Goal: Task Accomplishment & Management: Manage account settings

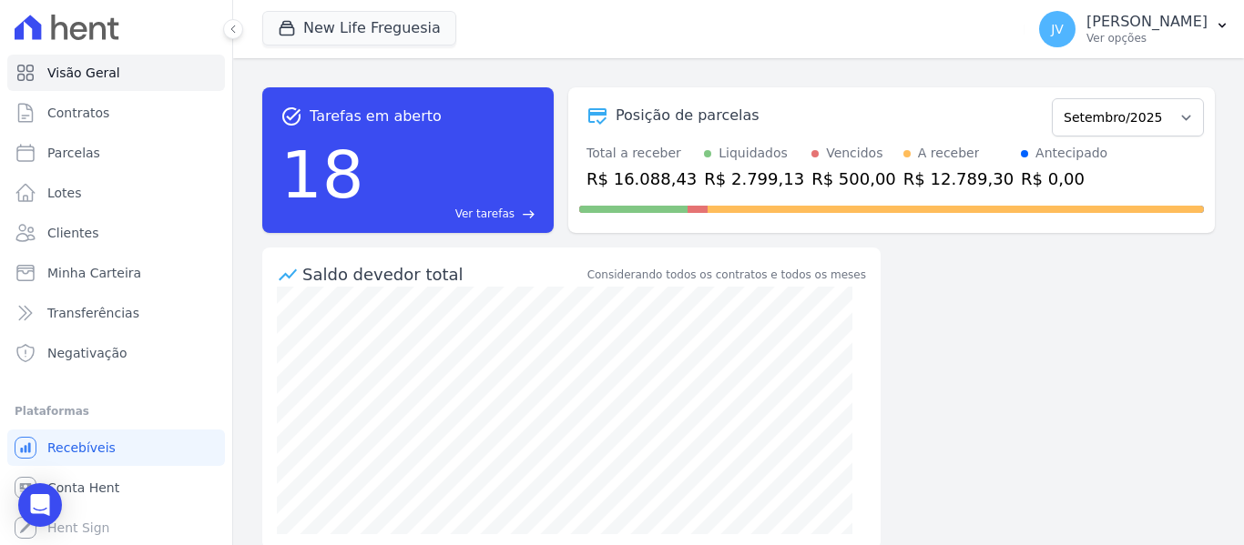
click at [576, 75] on div "task_alt Tarefas em aberto 18 Ver tarefas east Posição de parcelas Setembro/202…" at bounding box center [738, 160] width 952 height 175
click at [610, 89] on div "Posição de parcelas Setembro/2022 Outubro/2022 Novembro/2022 Dezembro/2022 [GEO…" at bounding box center [891, 160] width 646 height 146
click at [74, 165] on link "Parcelas" at bounding box center [116, 153] width 218 height 36
select select
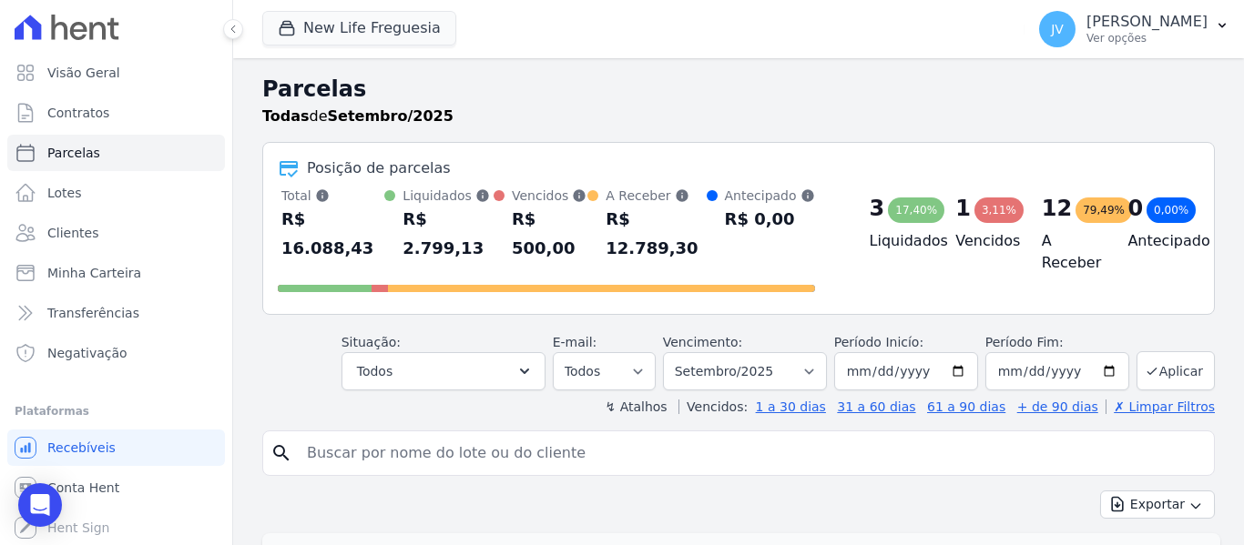
click at [453, 435] on input "search" at bounding box center [751, 453] width 911 height 36
click at [385, 33] on button "New Life Freguesia" at bounding box center [359, 28] width 194 height 35
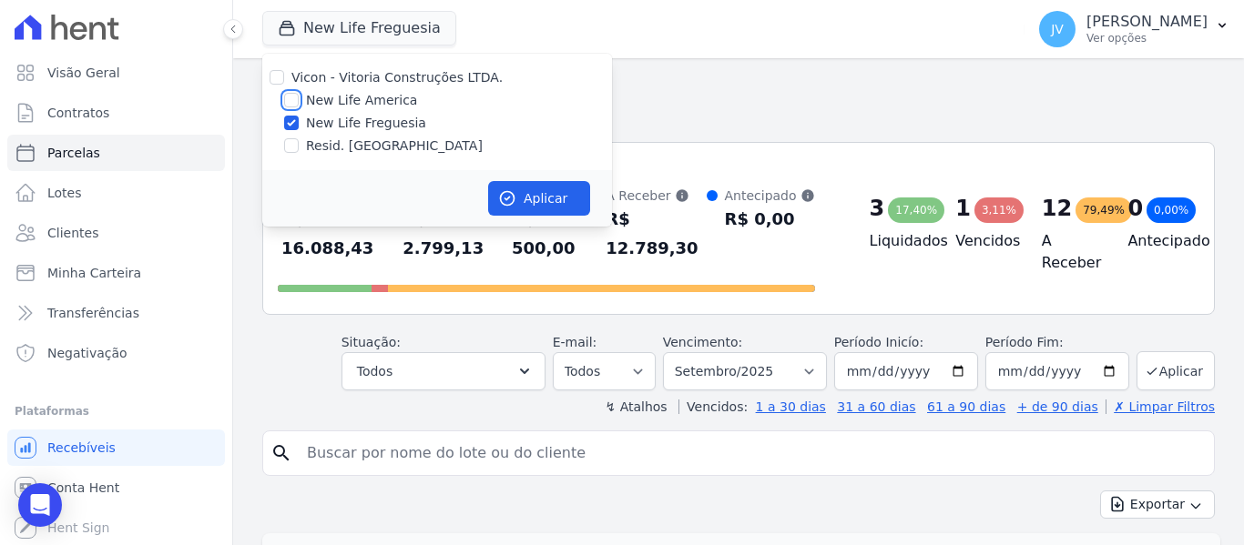
click at [290, 100] on input "New Life America" at bounding box center [291, 100] width 15 height 15
checkbox input "true"
click at [293, 127] on input "New Life Freguesia" at bounding box center [291, 123] width 15 height 15
checkbox input "false"
click at [541, 192] on button "Aplicar" at bounding box center [539, 198] width 102 height 35
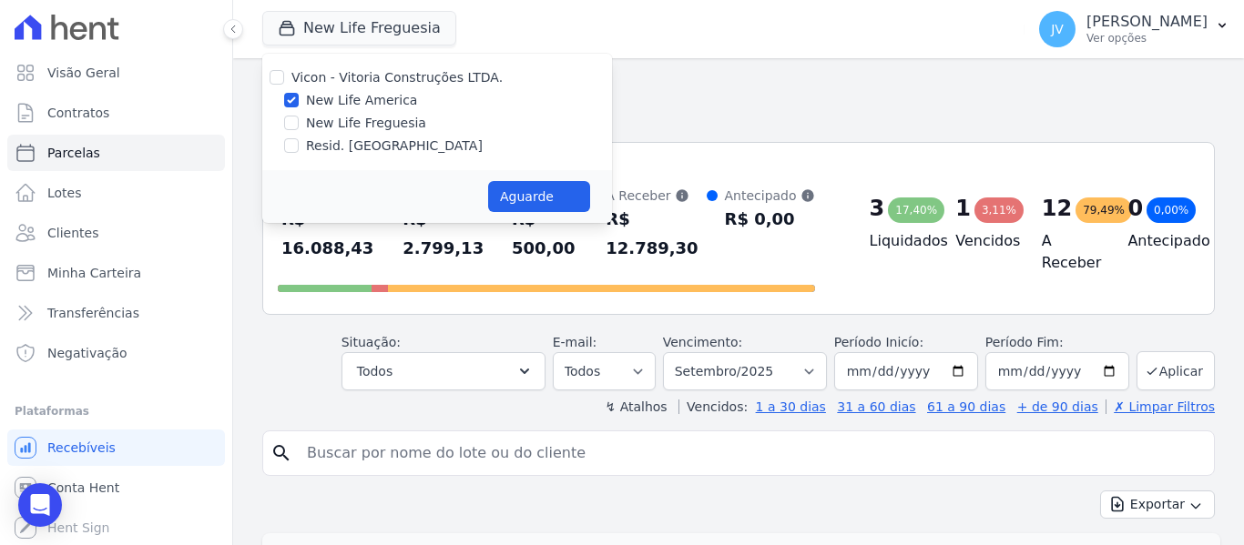
select select
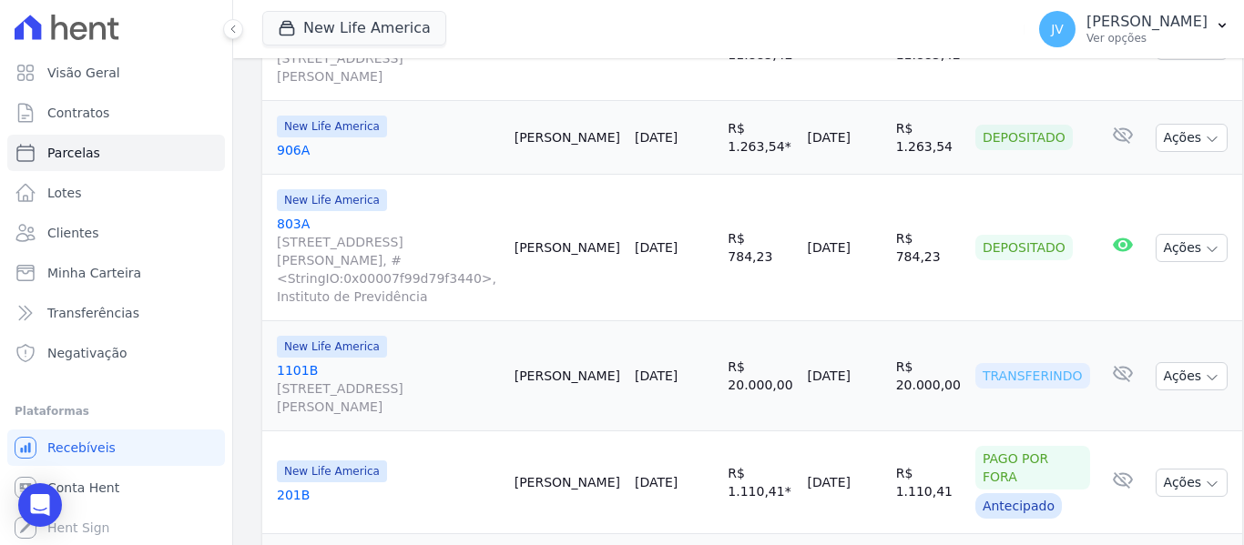
scroll to position [2626, 0]
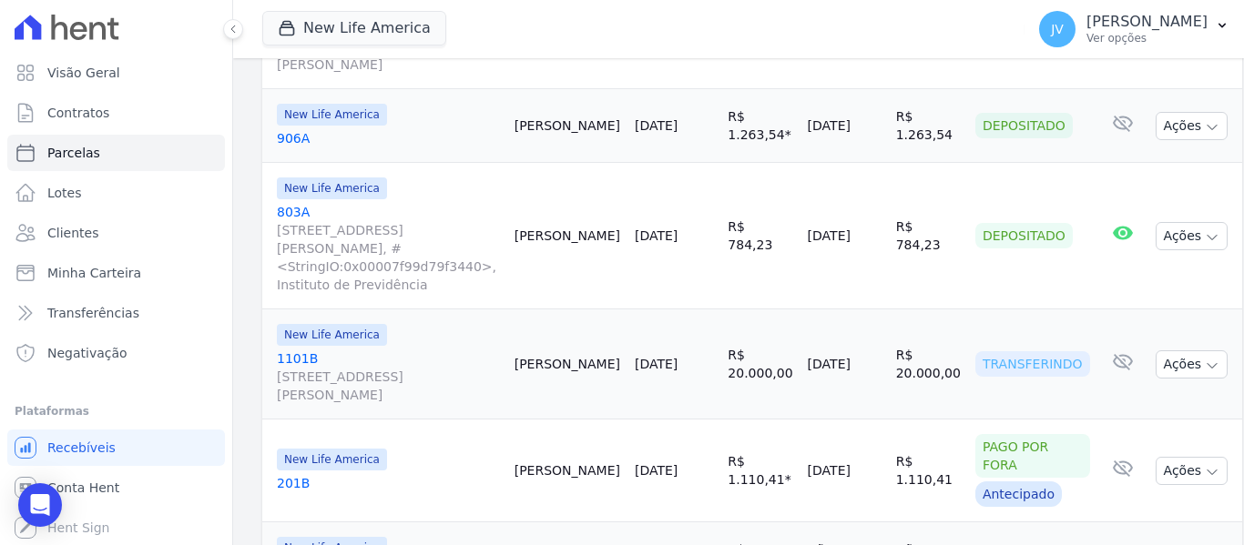
select select
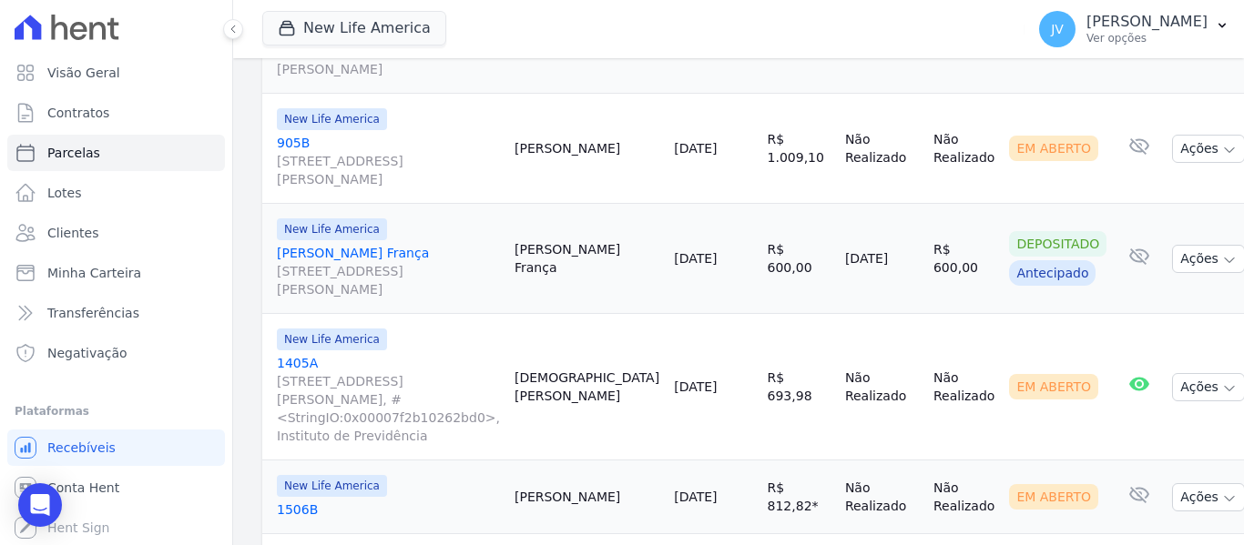
scroll to position [1681, 0]
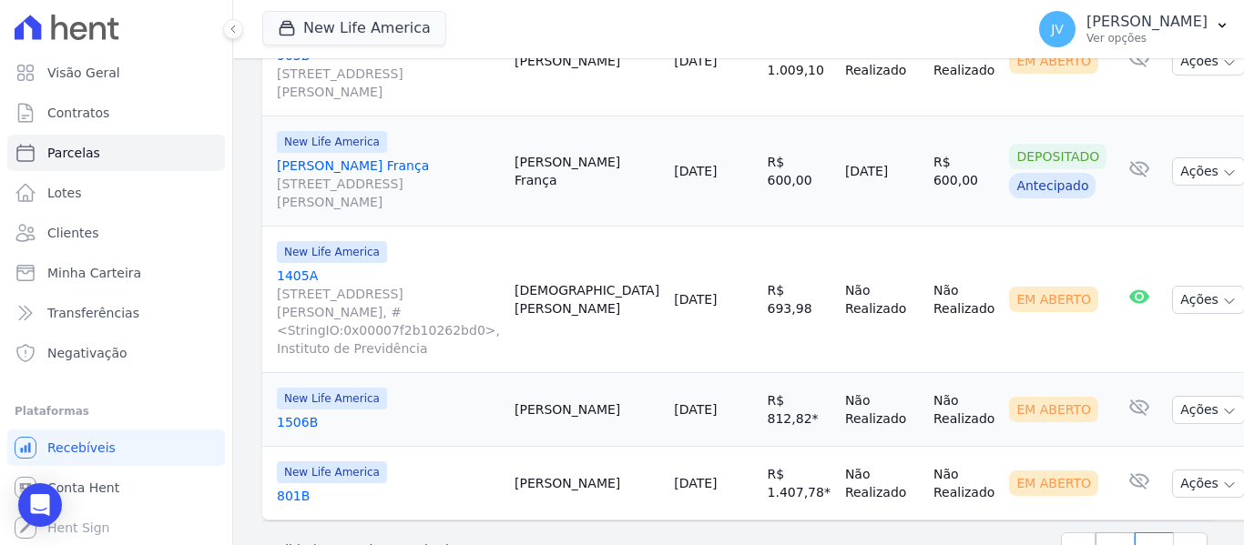
click at [1102, 533] on link "1" at bounding box center [1114, 550] width 39 height 35
select select
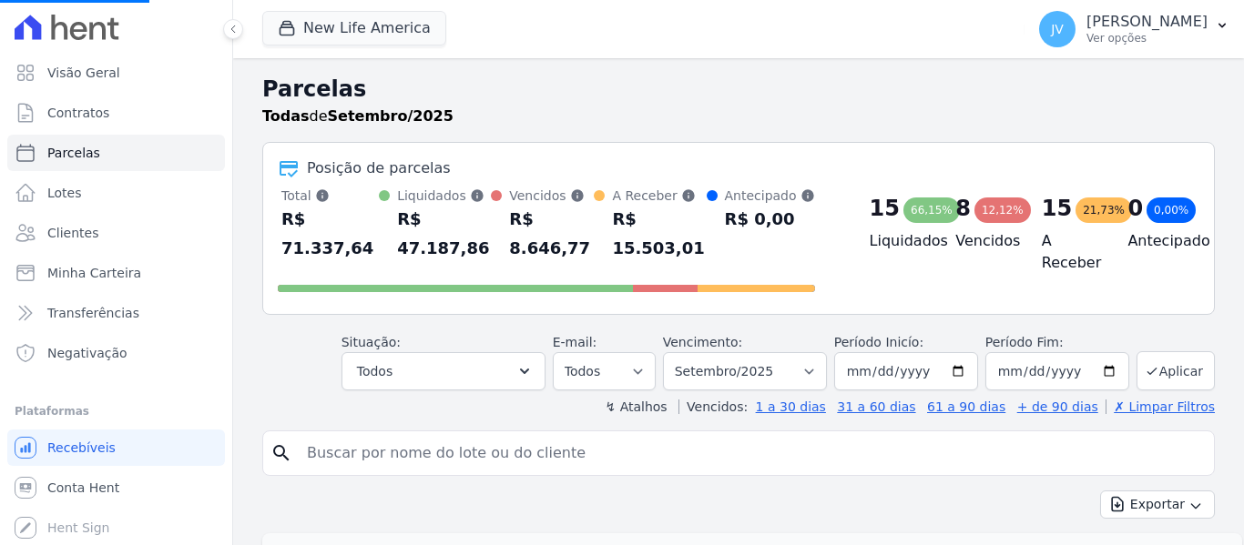
select select
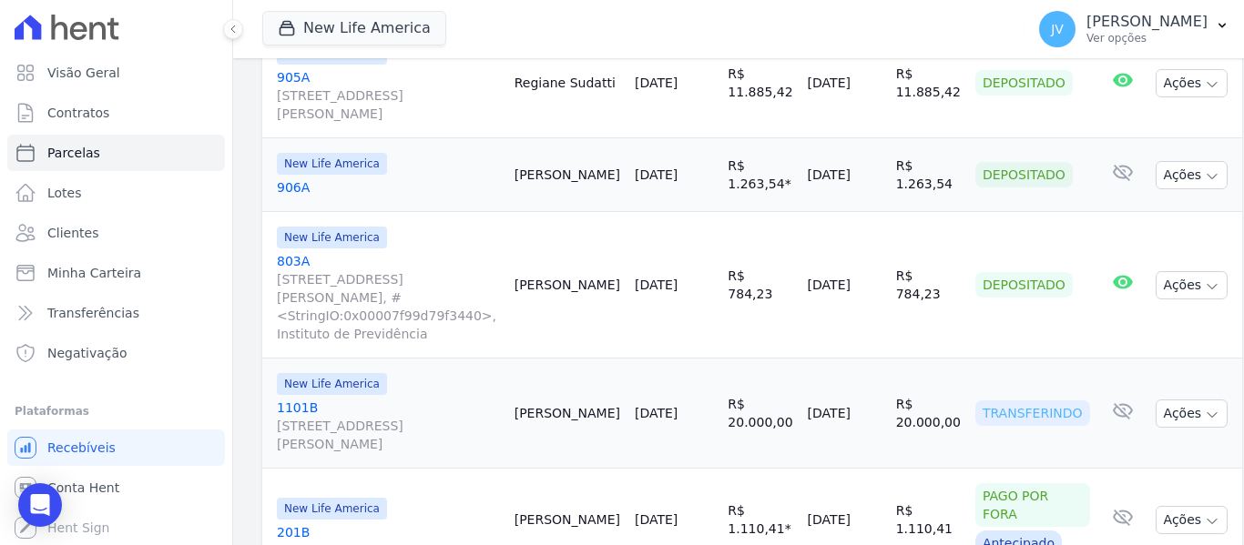
scroll to position [2626, 0]
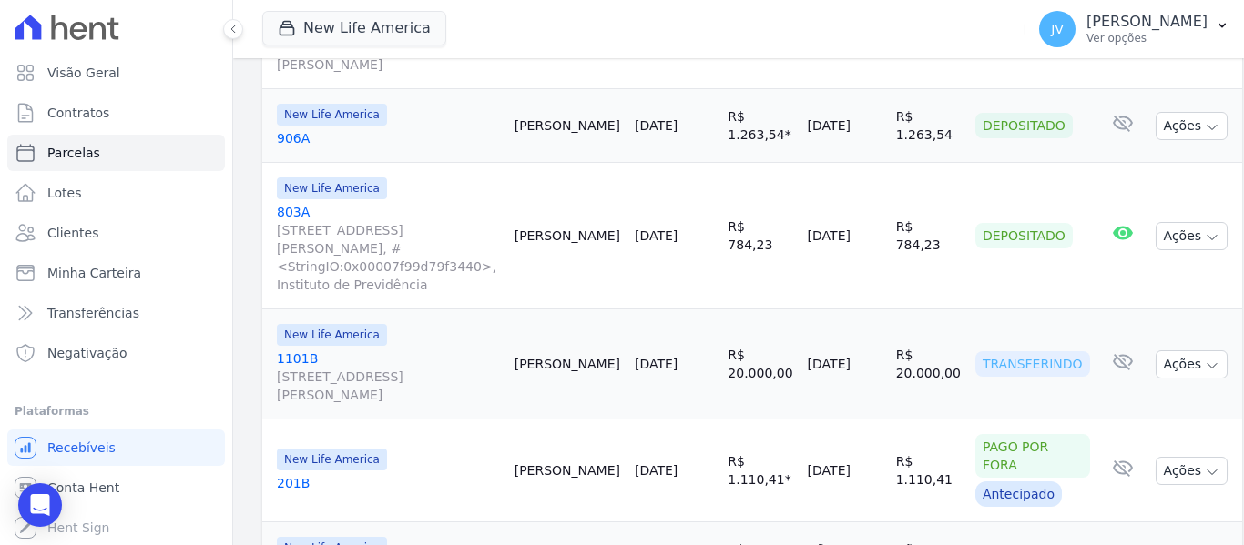
select select
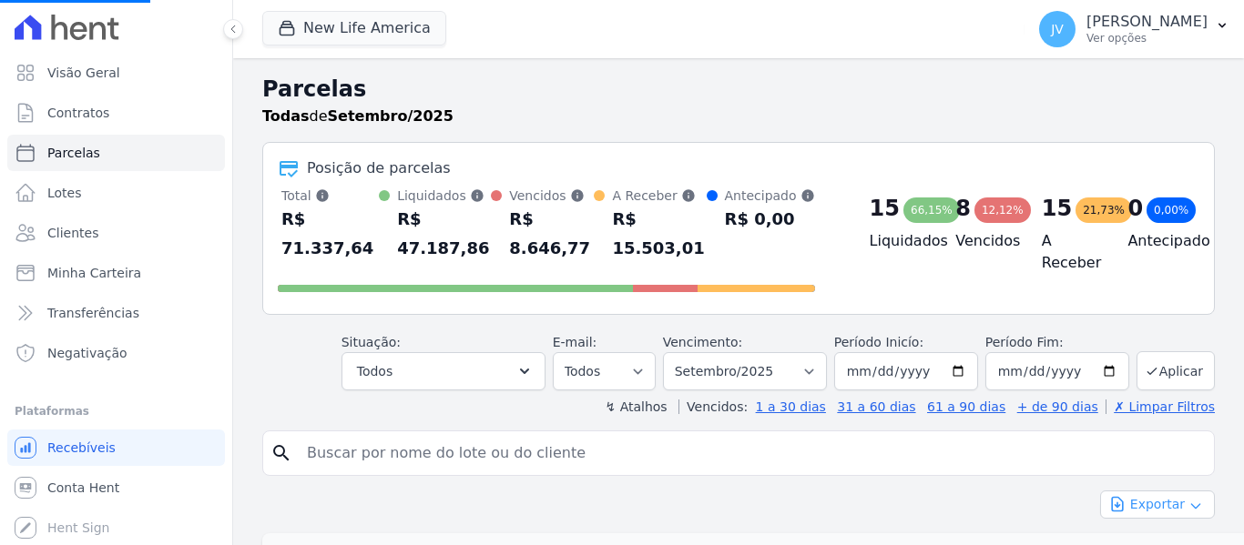
select select
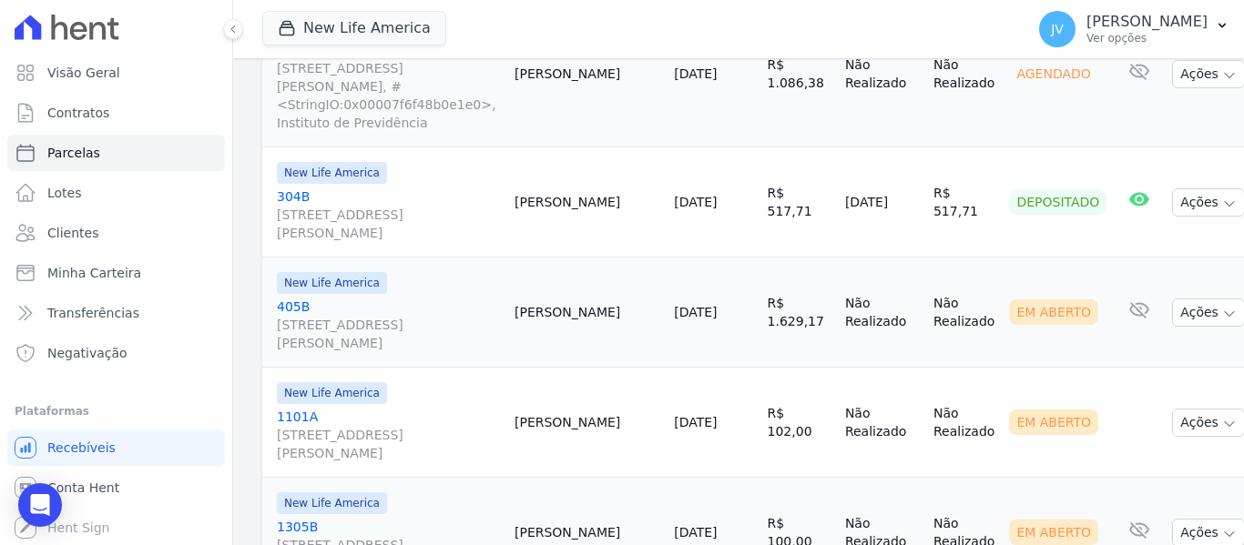
scroll to position [911, 0]
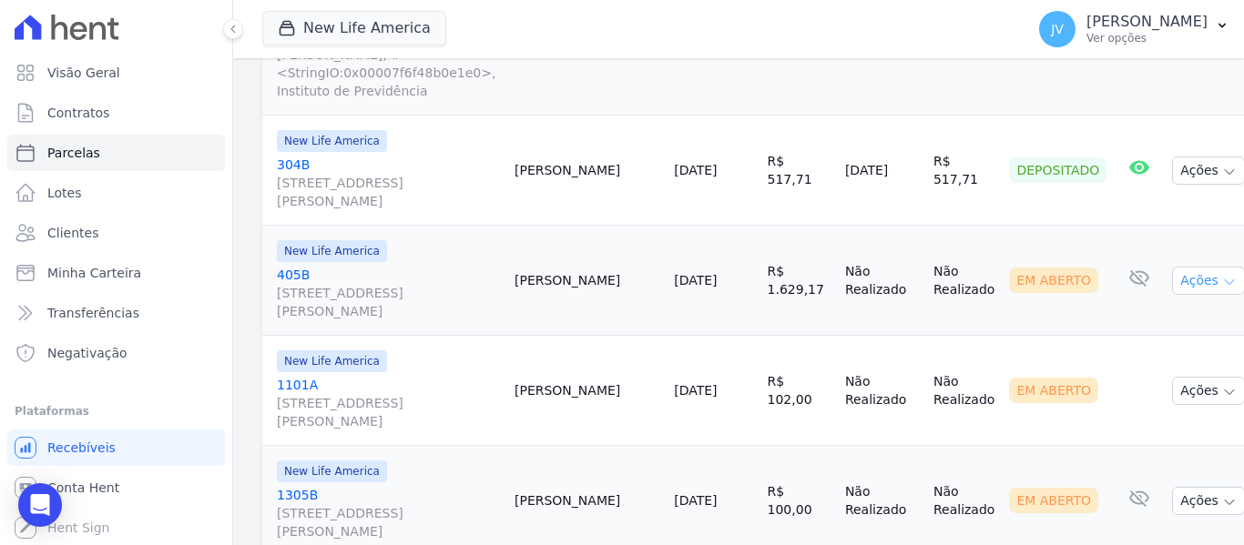
click at [1172, 267] on button "Ações" at bounding box center [1208, 281] width 73 height 28
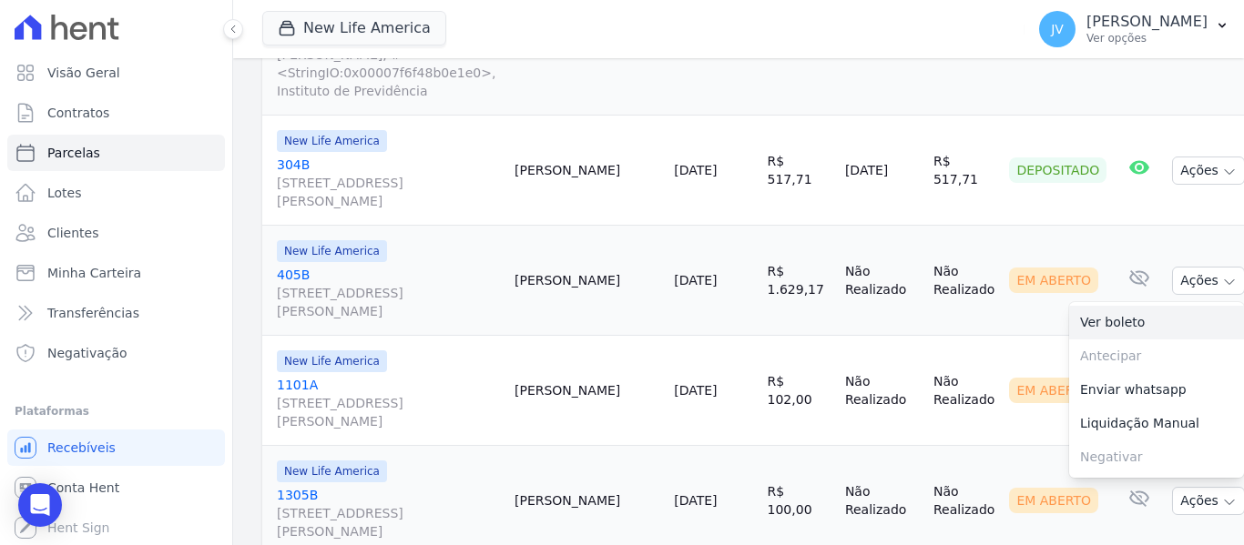
click at [1106, 306] on link "Ver boleto" at bounding box center [1156, 323] width 175 height 34
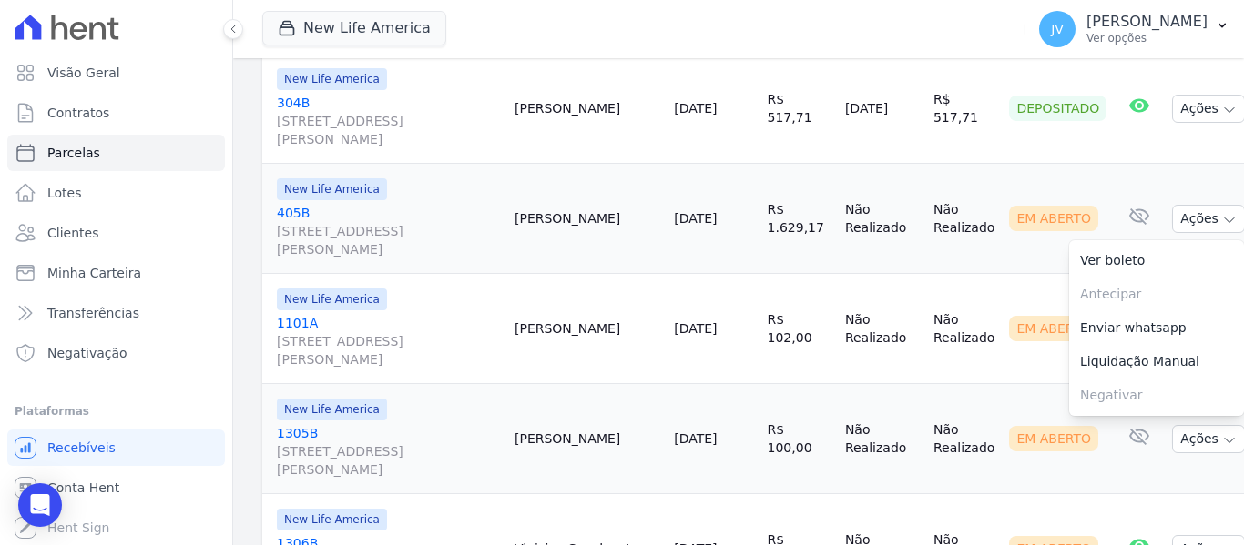
scroll to position [1002, 0]
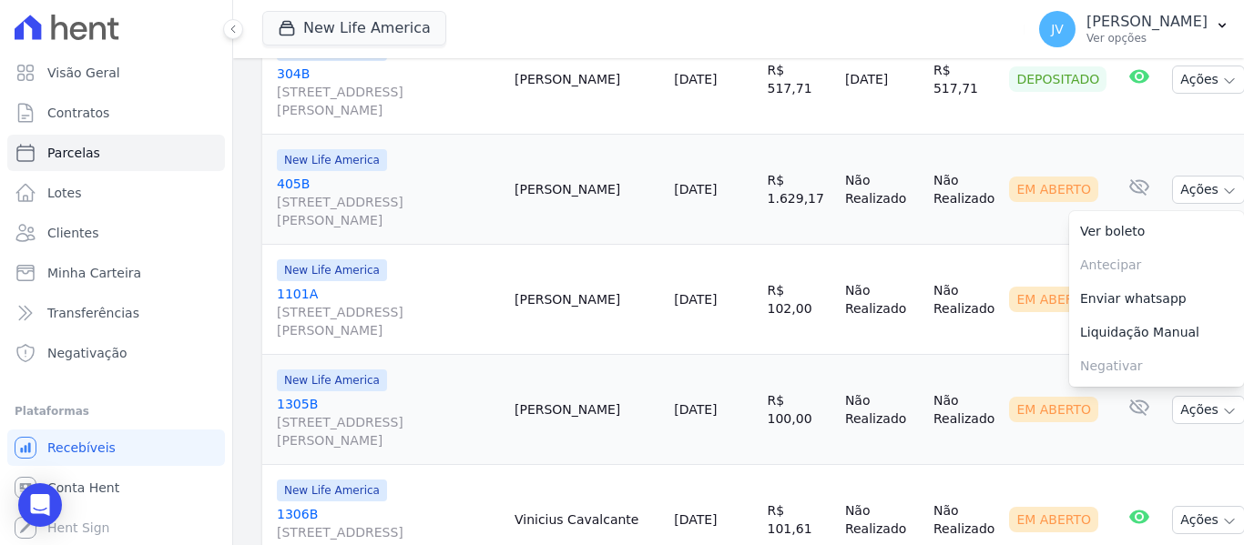
click at [1002, 306] on td "Em Aberto" at bounding box center [1058, 300] width 112 height 110
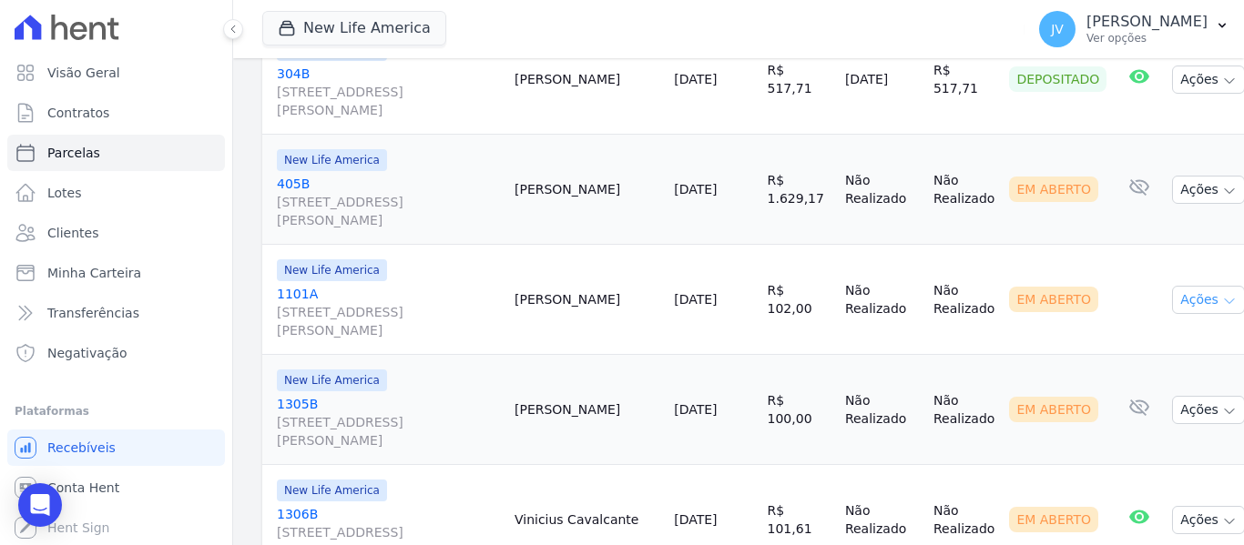
click at [1172, 286] on button "Ações" at bounding box center [1208, 300] width 73 height 28
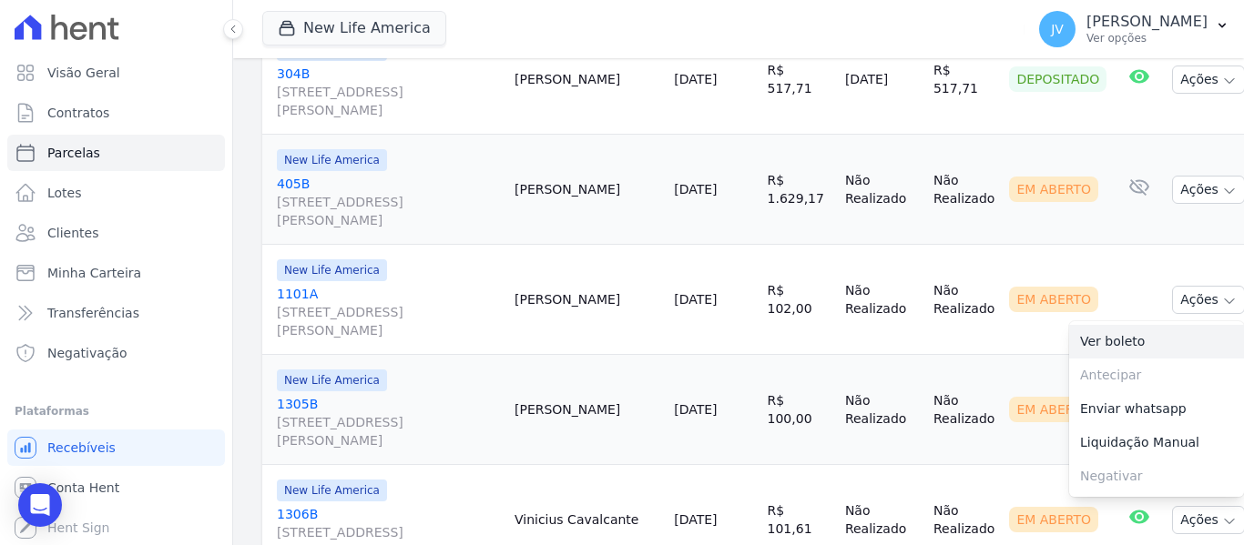
click at [1116, 325] on link "Ver boleto" at bounding box center [1156, 342] width 175 height 34
click at [952, 355] on td "Não Realizado" at bounding box center [964, 410] width 76 height 110
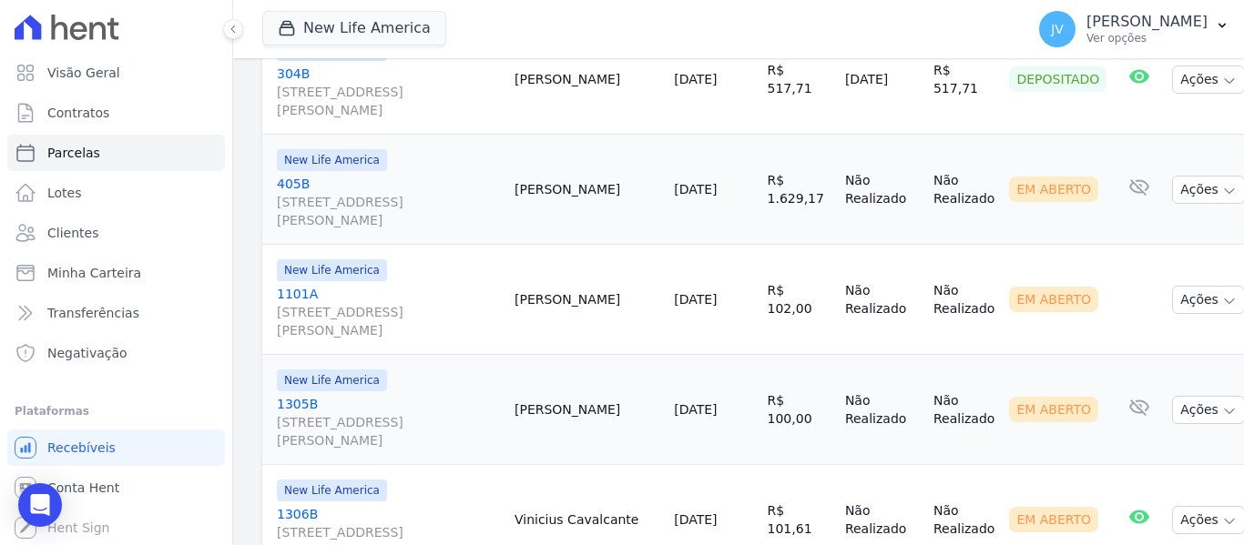
scroll to position [1093, 0]
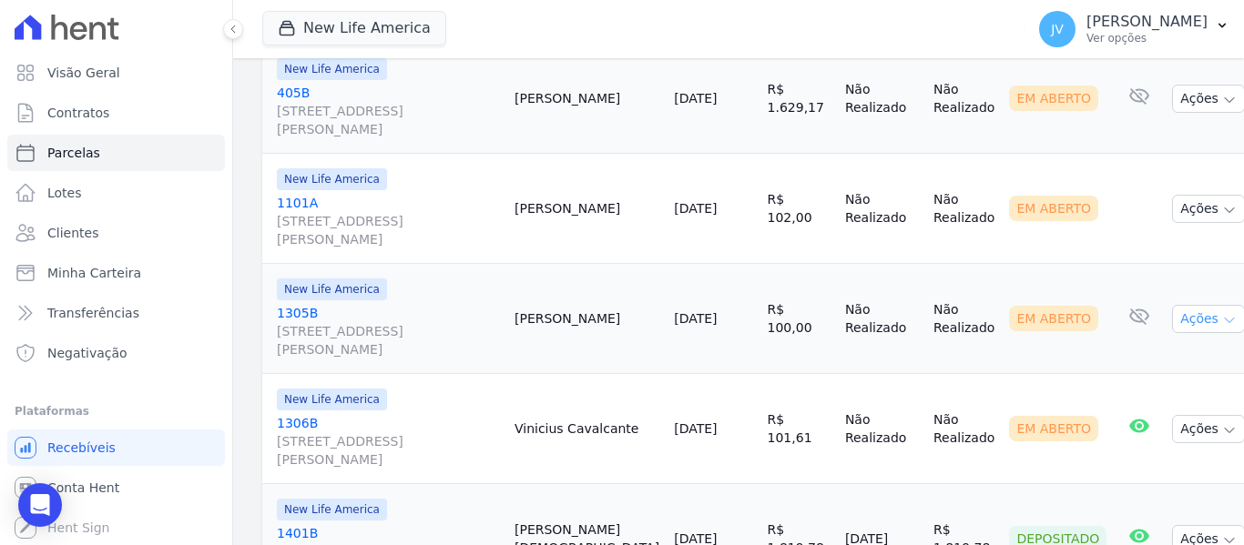
click at [1222, 313] on icon "button" at bounding box center [1229, 320] width 15 height 15
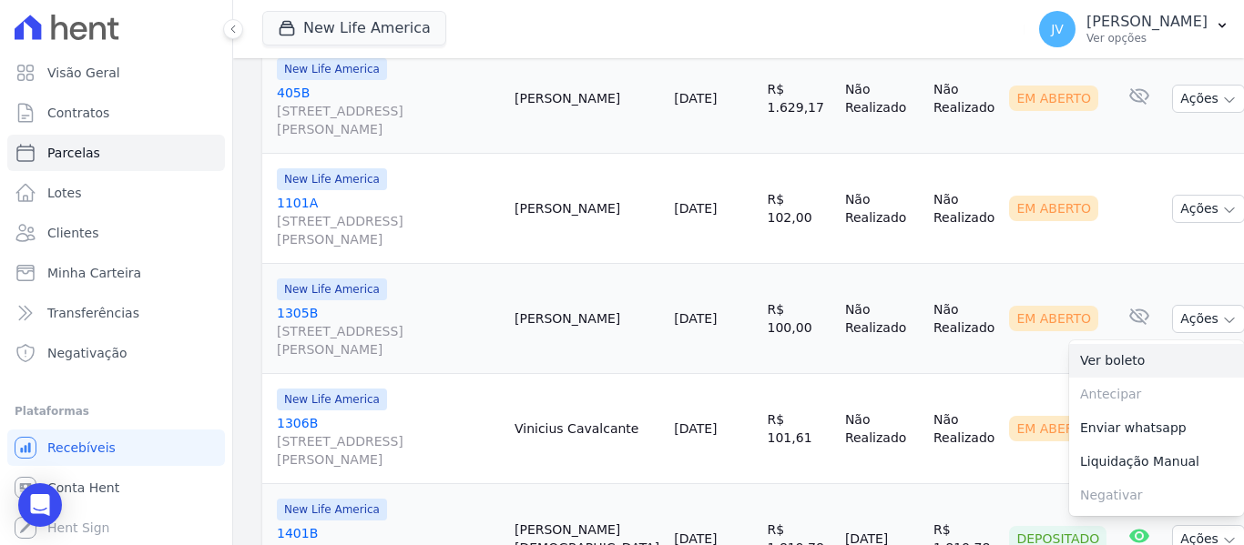
click at [1087, 344] on link "Ver boleto" at bounding box center [1156, 361] width 175 height 34
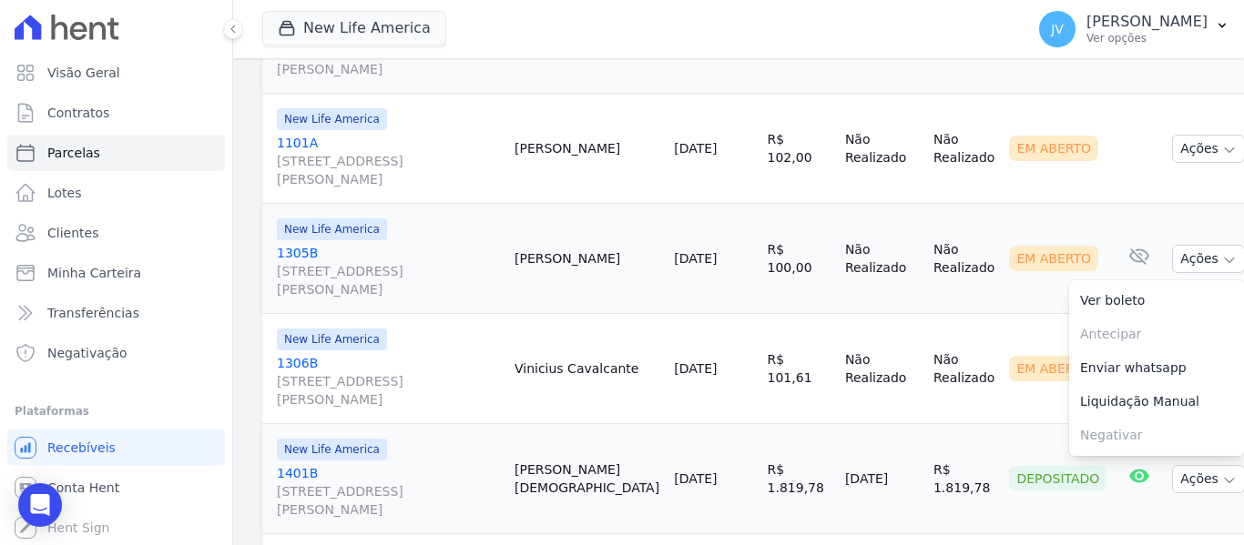
scroll to position [1213, 0]
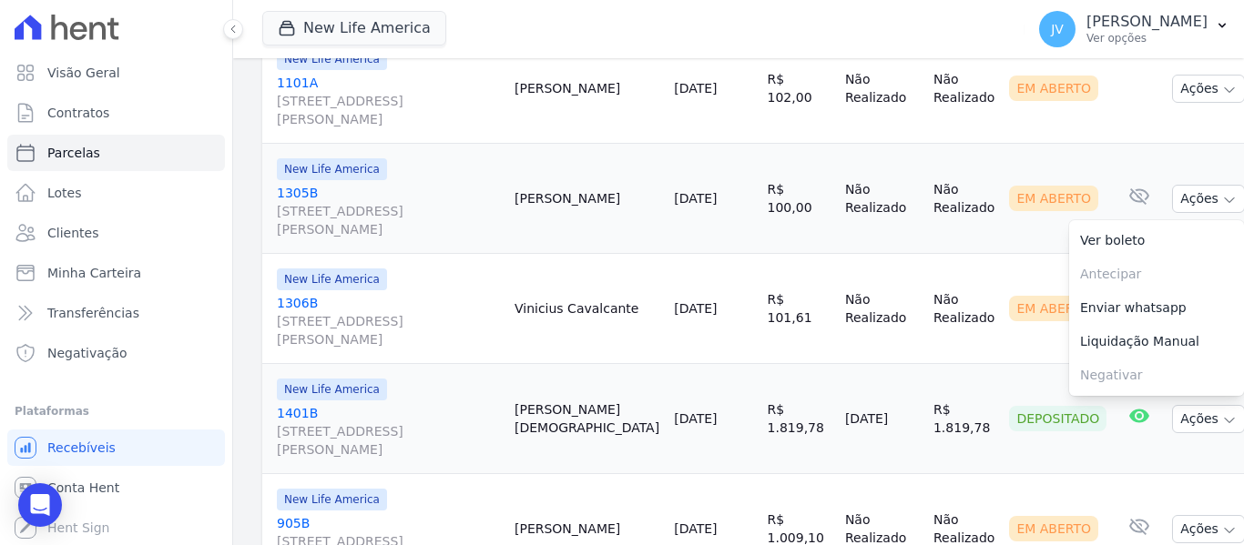
click at [1202, 406] on div "Contrato Cliente Vencimento [GEOGRAPHIC_DATA] Data de Pagamento Pago Situação E…" at bounding box center [760, 154] width 1055 height 1683
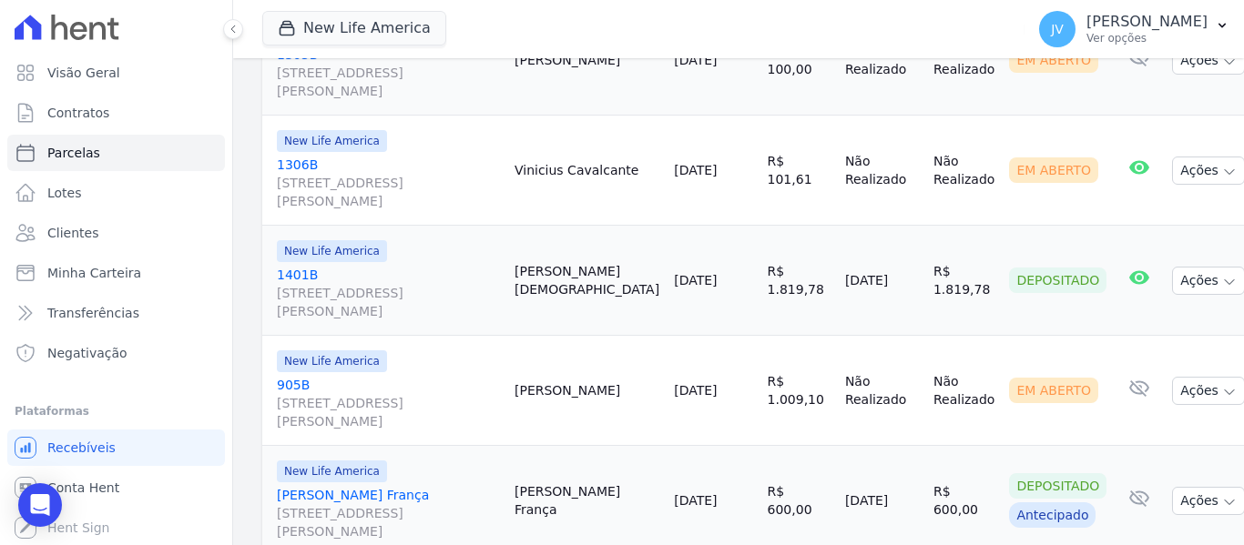
scroll to position [1395, 0]
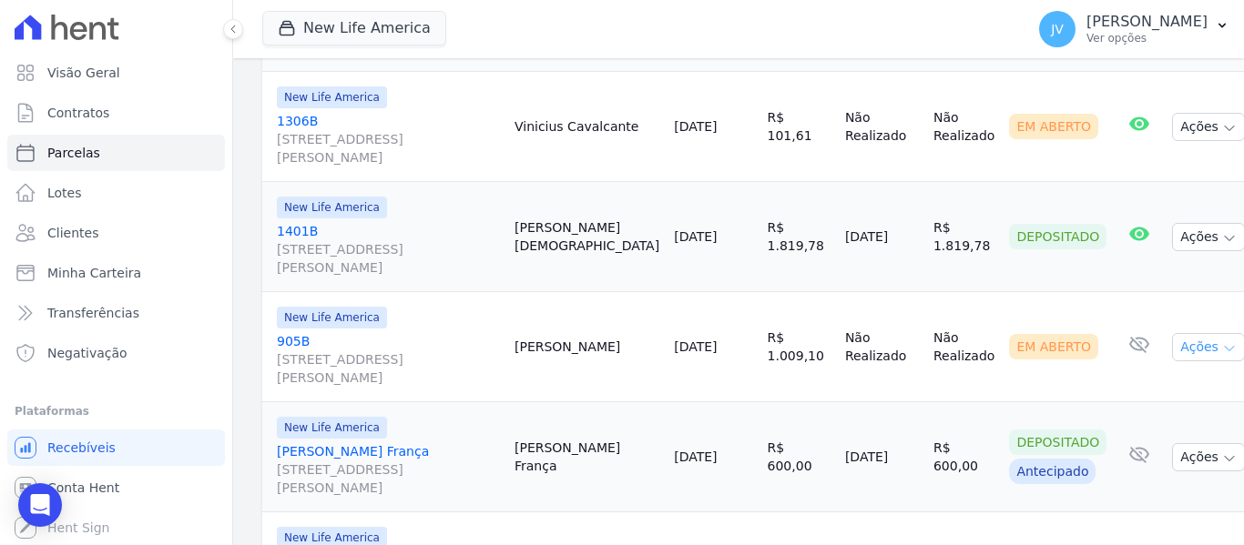
click at [1172, 333] on button "Ações" at bounding box center [1208, 347] width 73 height 28
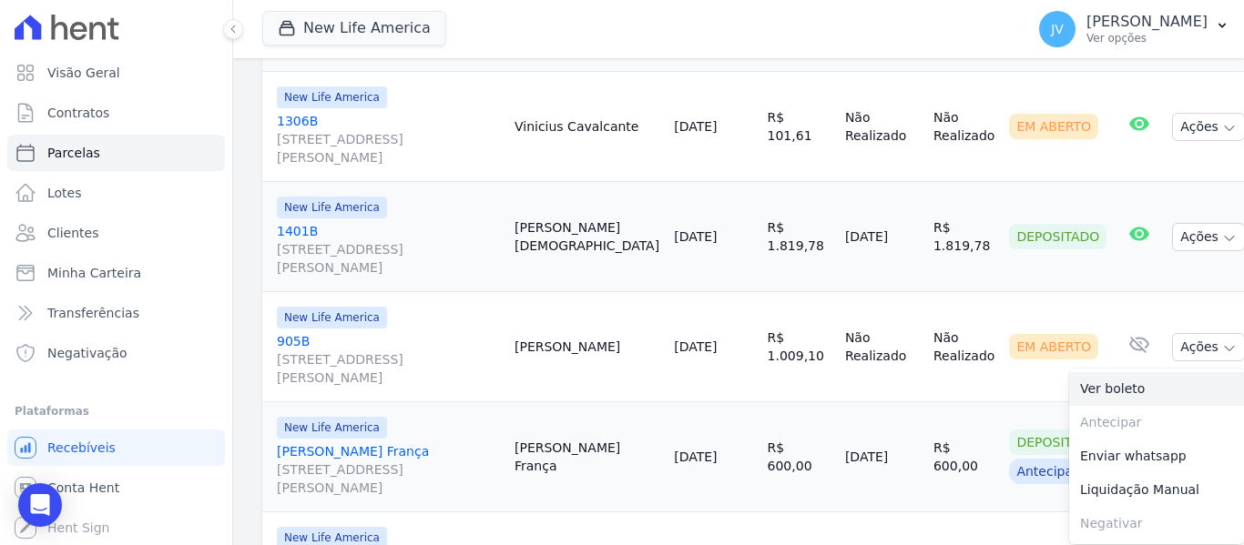
click at [1104, 372] on link "Ver boleto" at bounding box center [1156, 389] width 175 height 34
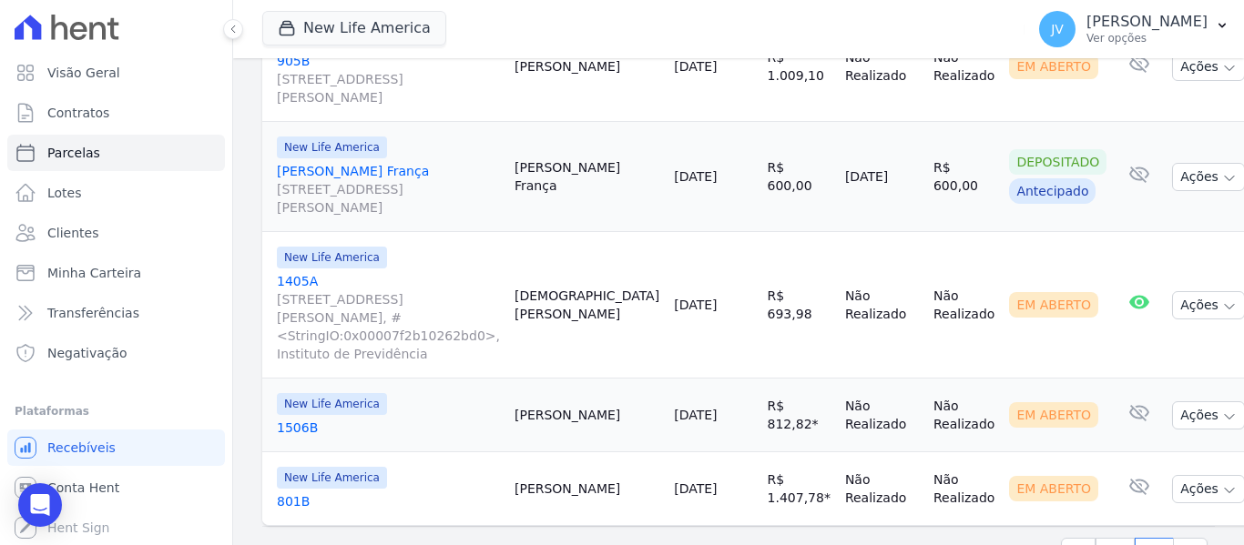
scroll to position [1681, 0]
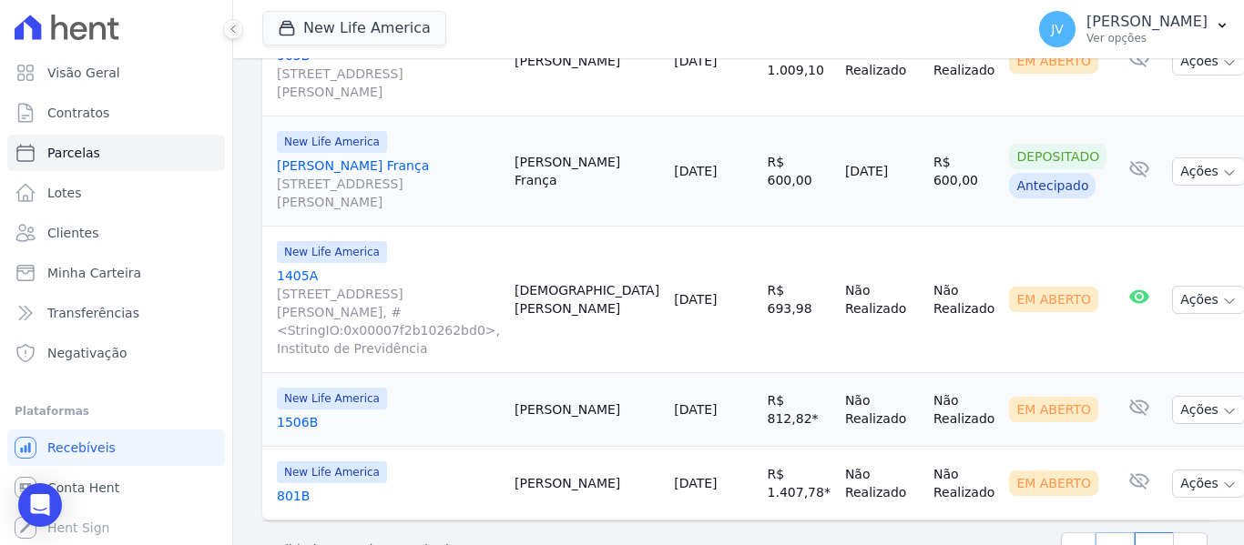
click at [1113, 533] on link "1" at bounding box center [1114, 550] width 39 height 35
select select
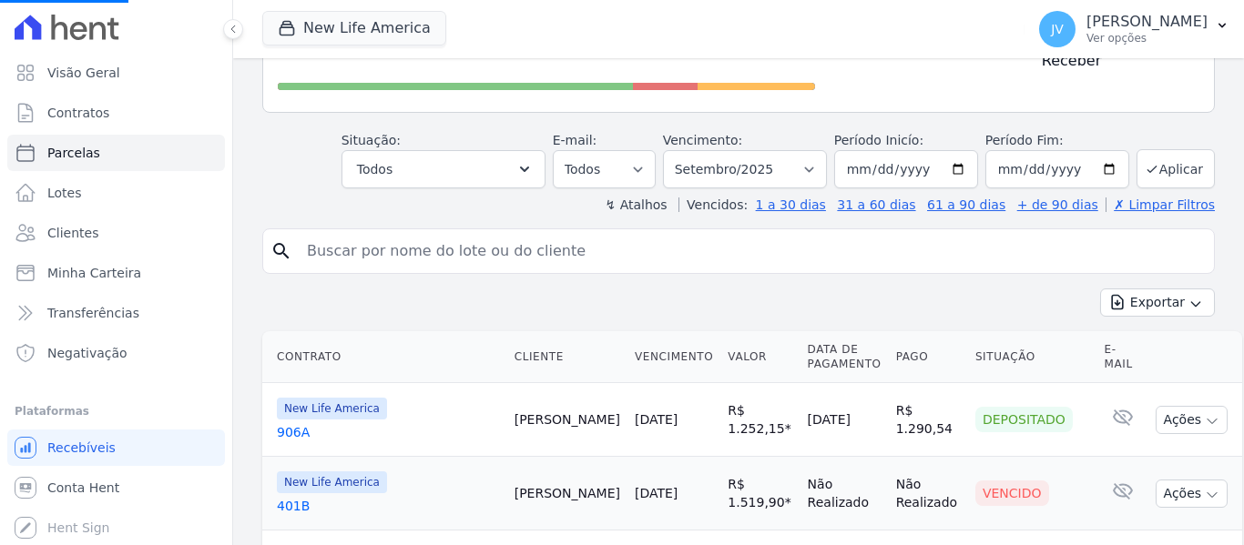
scroll to position [637, 0]
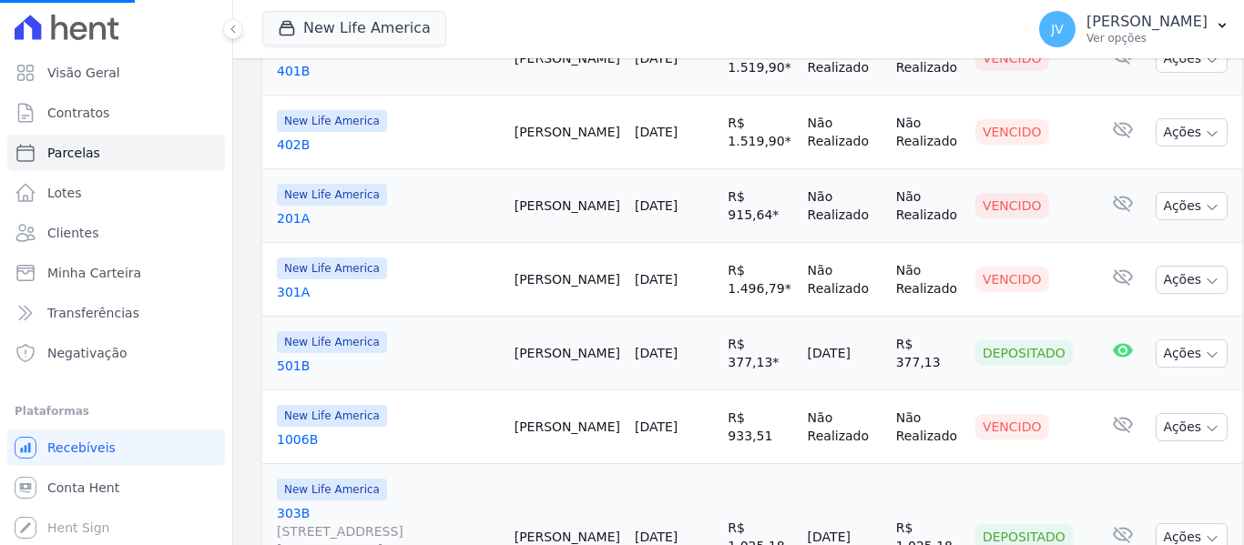
select select
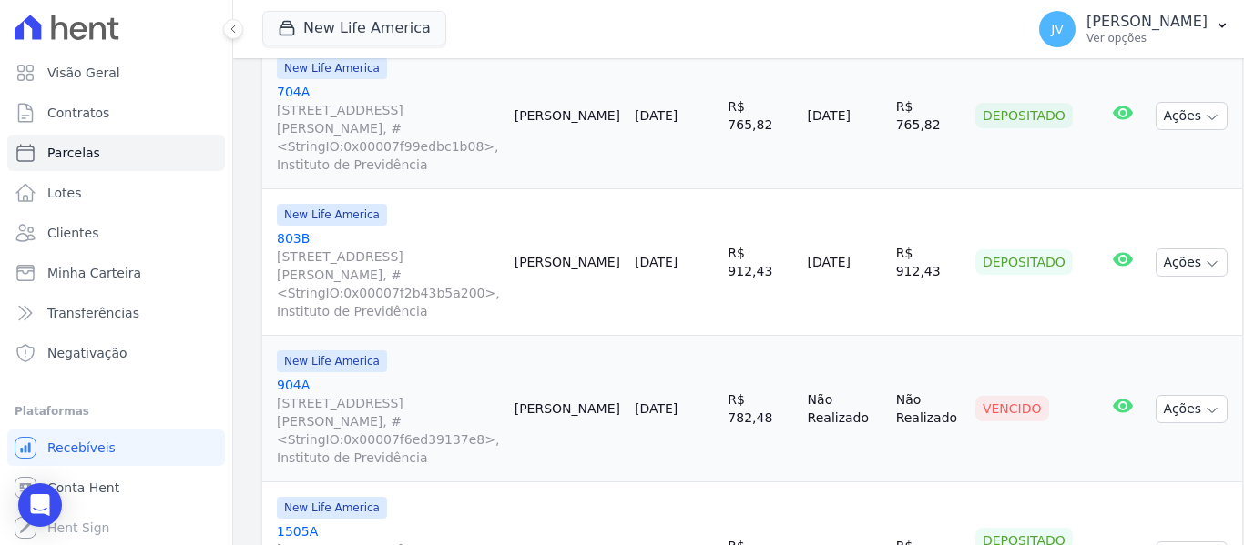
scroll to position [1351, 0]
click at [673, 402] on link "[DATE]" at bounding box center [656, 409] width 43 height 15
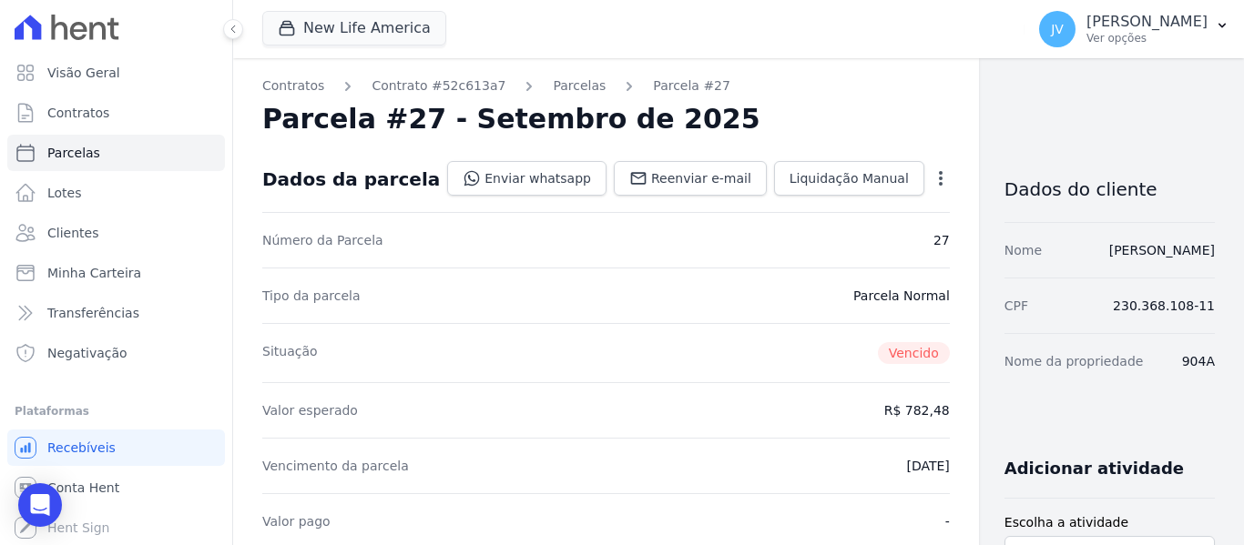
click at [575, 90] on ol "Contratos Contrato #52c613a7 [GEOGRAPHIC_DATA] Parcela #27" at bounding box center [496, 85] width 468 height 19
click at [565, 84] on link "Parcelas" at bounding box center [579, 85] width 53 height 19
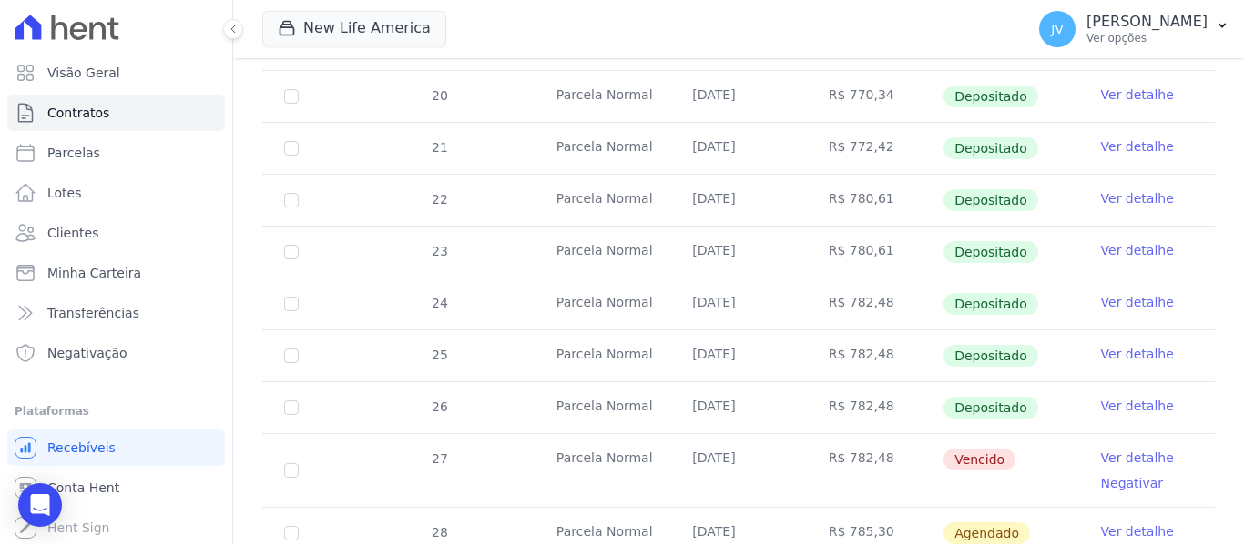
scroll to position [580, 0]
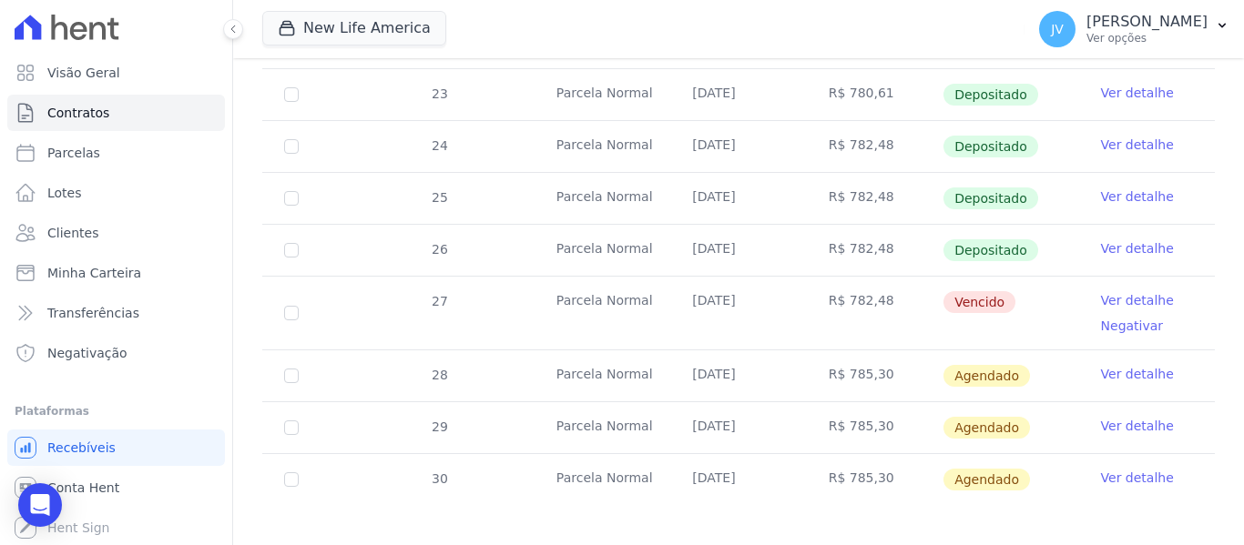
click at [1101, 239] on link "Ver detalhe" at bounding box center [1137, 248] width 73 height 18
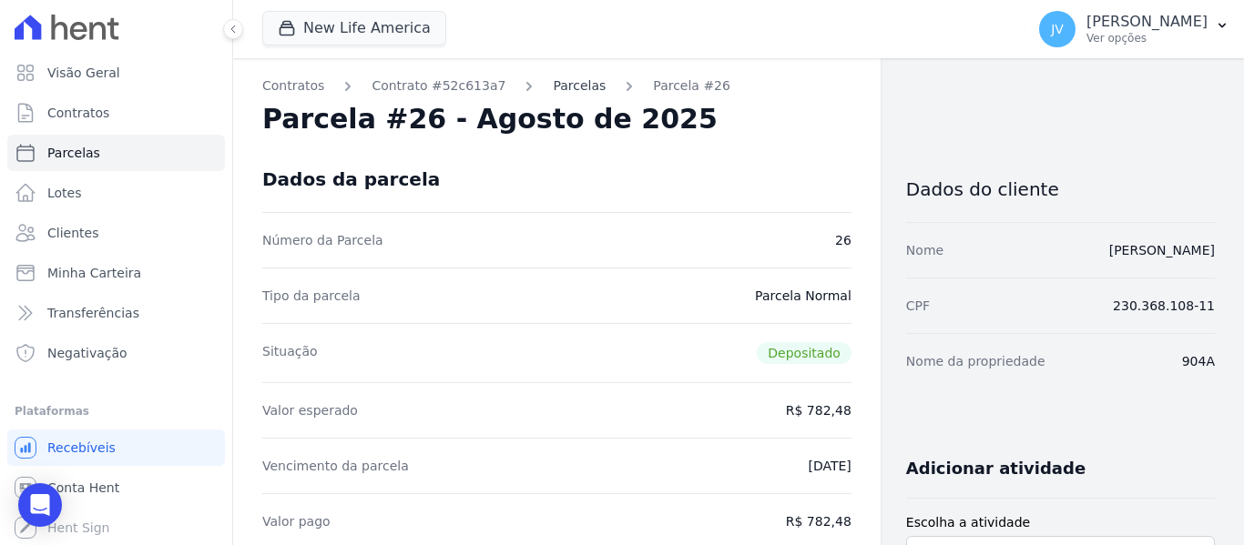
click at [553, 85] on link "Parcelas" at bounding box center [579, 85] width 53 height 19
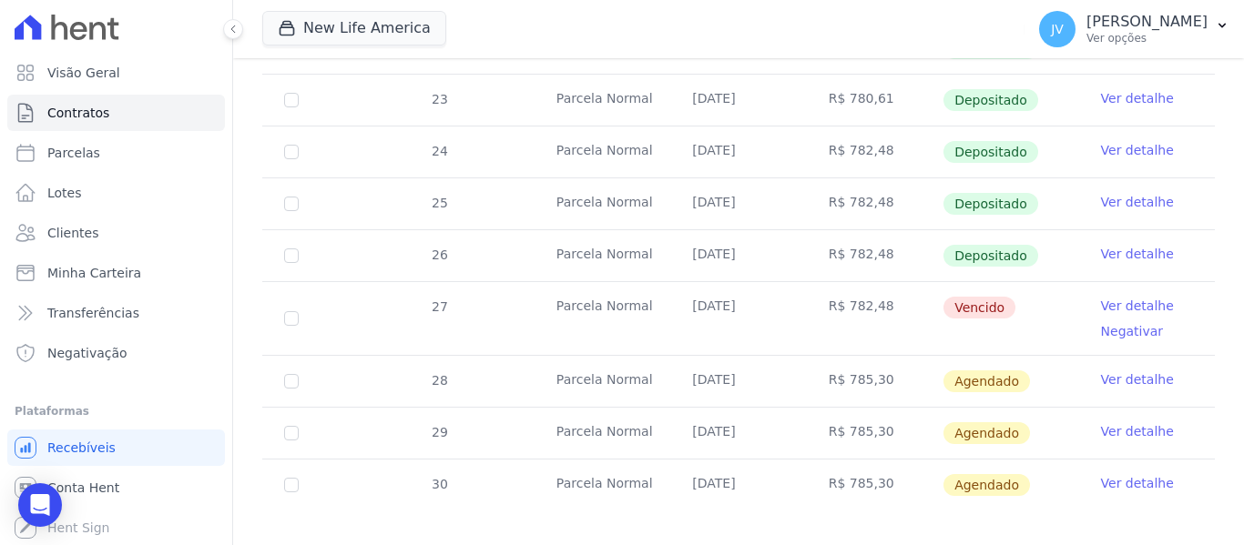
scroll to position [580, 0]
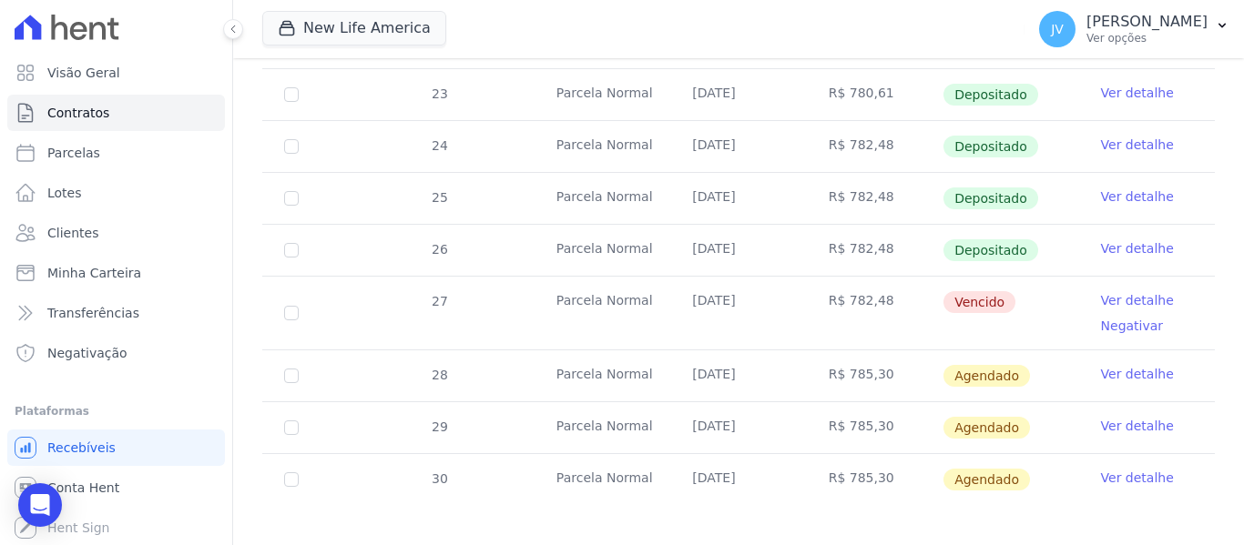
click at [1103, 291] on link "Ver detalhe" at bounding box center [1137, 300] width 73 height 18
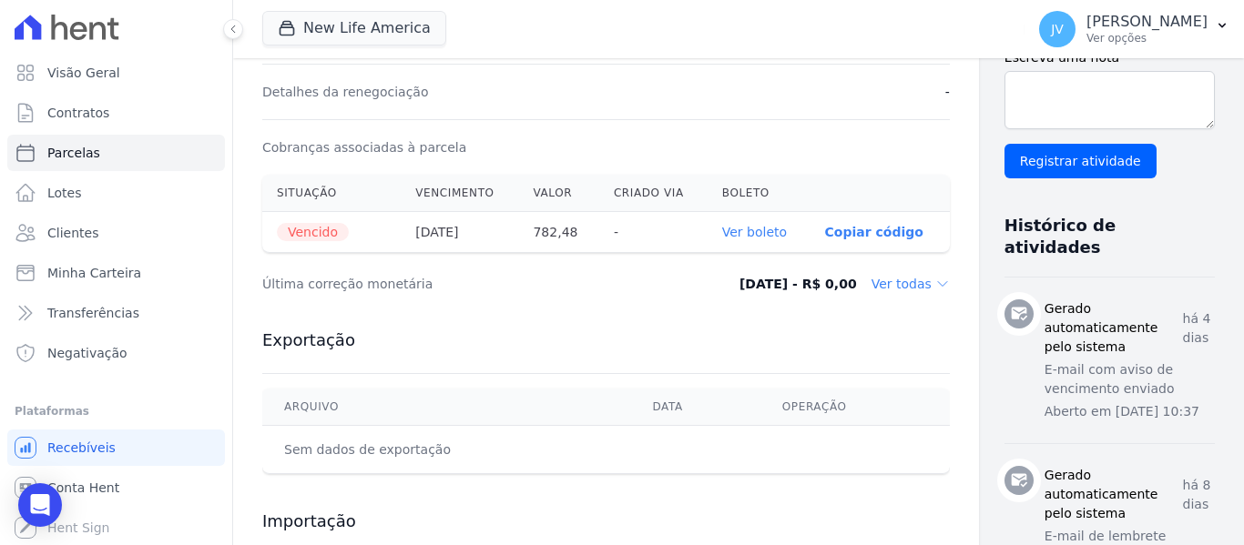
scroll to position [546, 0]
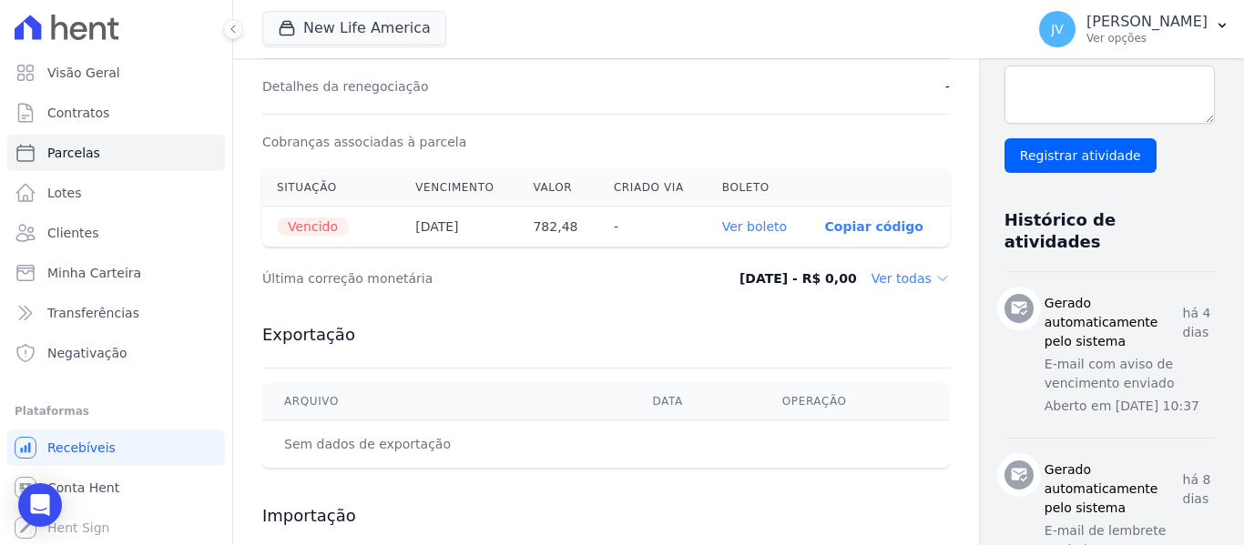
click at [722, 229] on link "Ver boleto" at bounding box center [754, 226] width 65 height 15
click at [52, 148] on span "Parcelas" at bounding box center [73, 153] width 53 height 18
select select
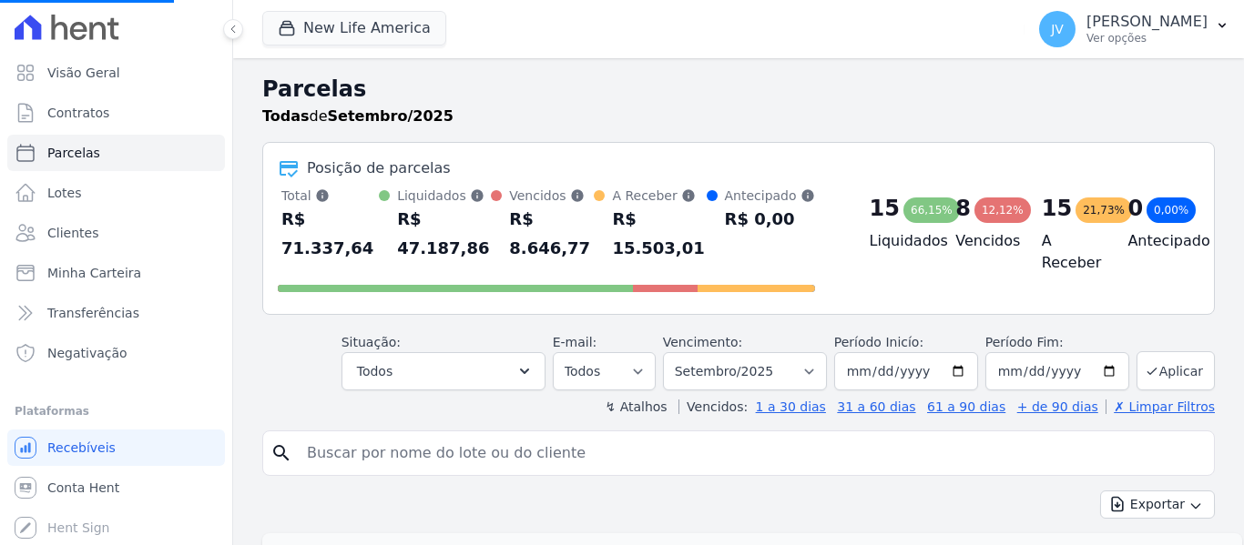
select select
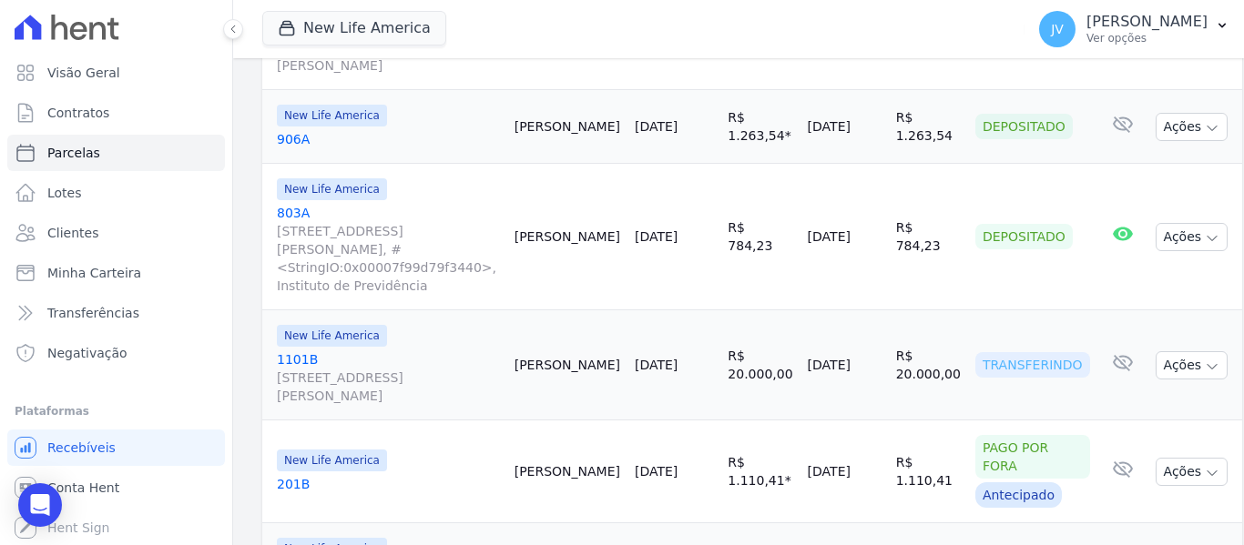
scroll to position [2626, 0]
select select
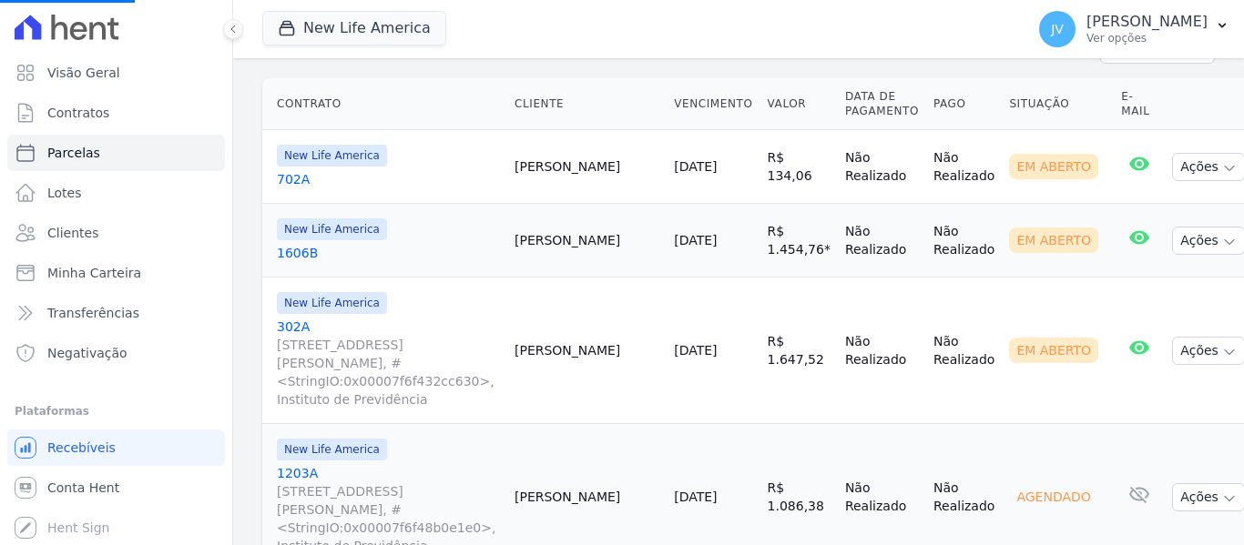
scroll to position [367, 0]
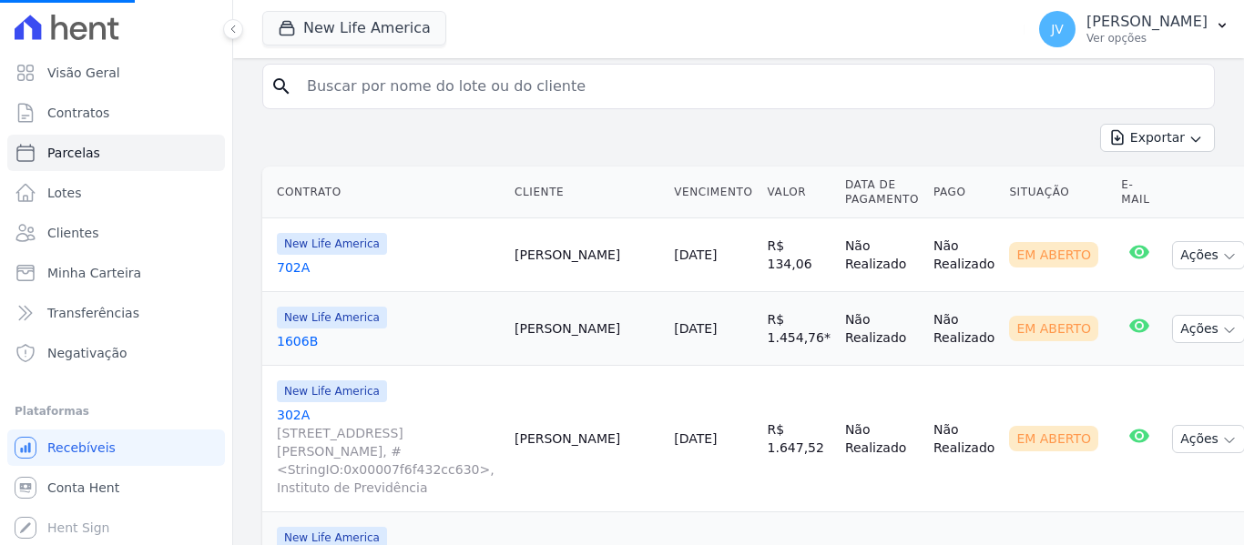
select select
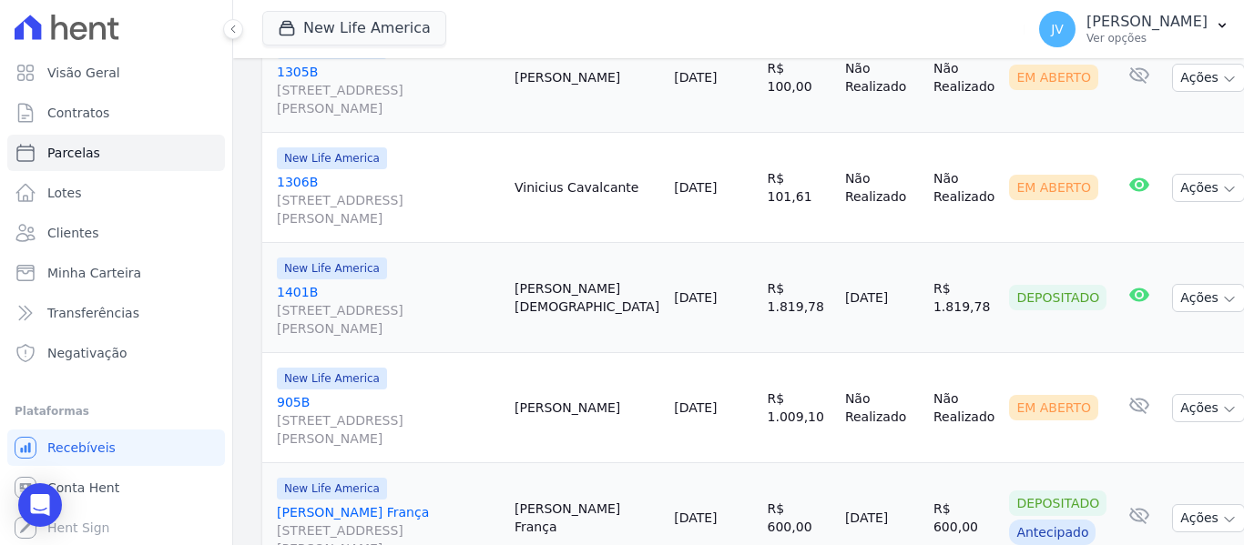
scroll to position [1366, 0]
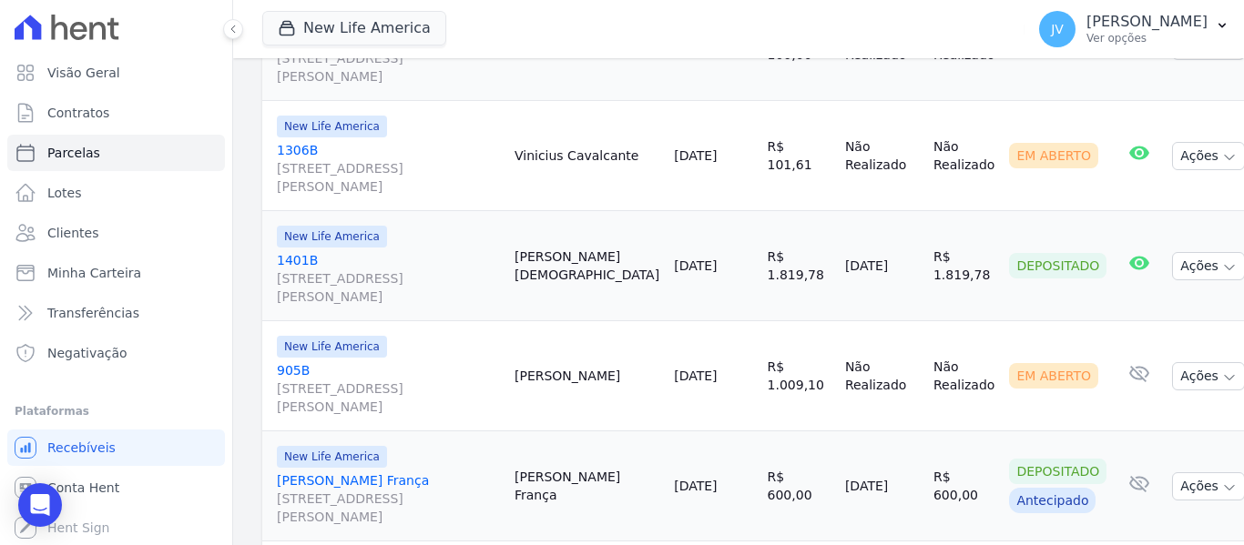
click at [680, 369] on link "[DATE]" at bounding box center [695, 376] width 43 height 15
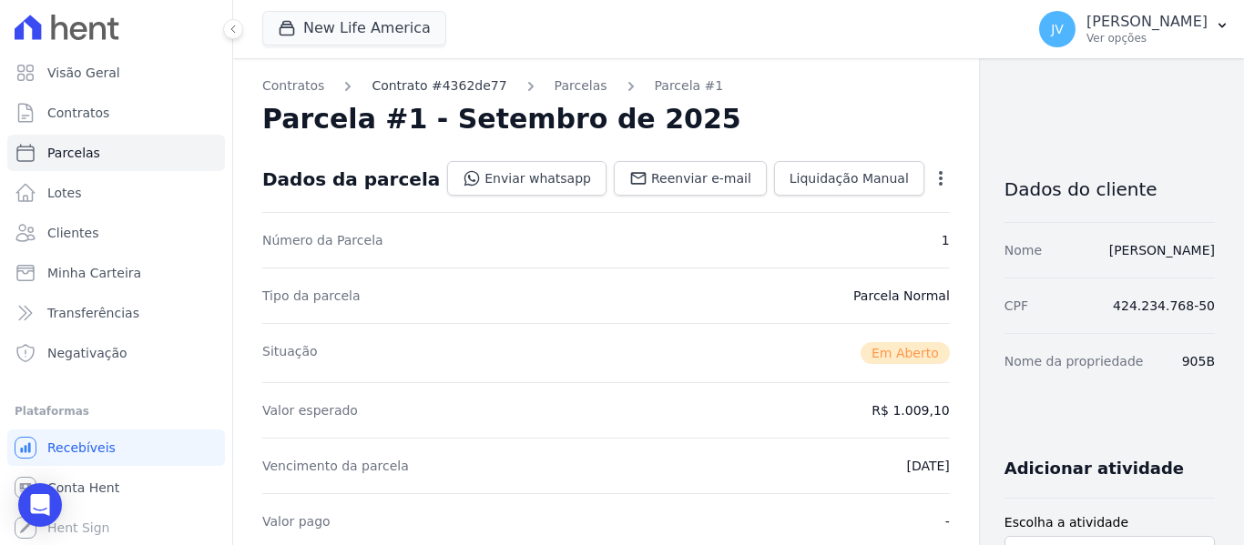
click at [430, 82] on link "Contrato #4362de77" at bounding box center [438, 85] width 135 height 19
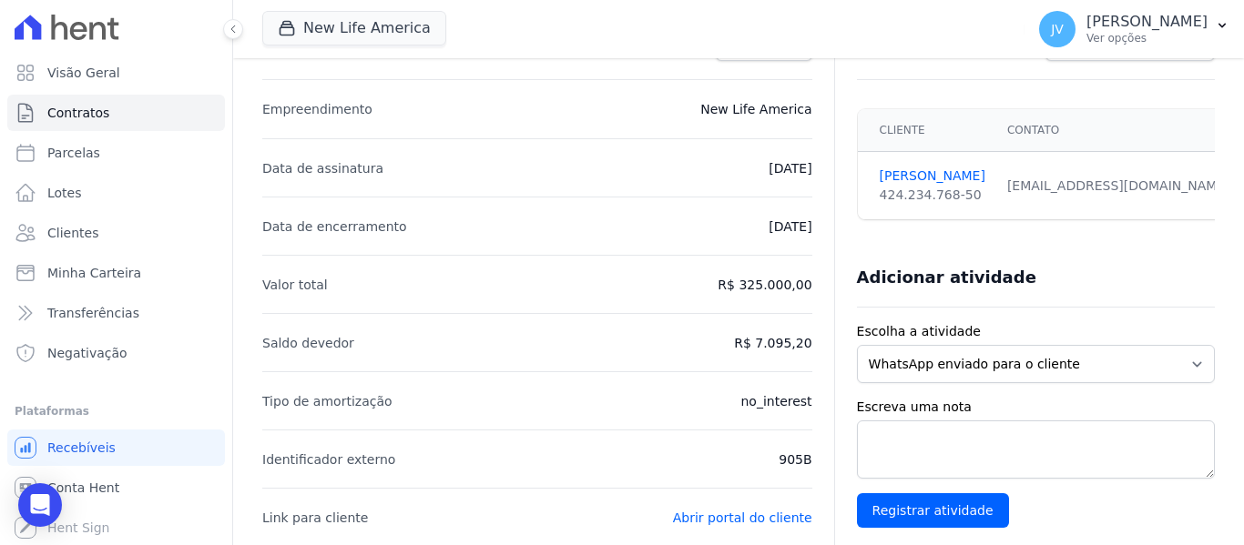
scroll to position [182, 0]
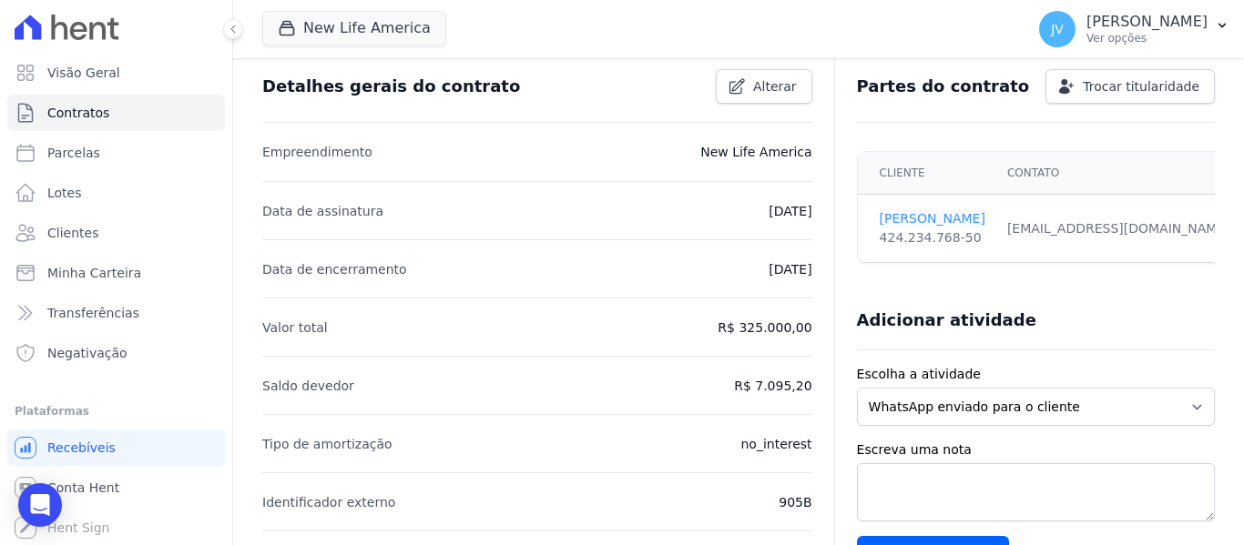
click at [920, 221] on link "[PERSON_NAME]" at bounding box center [933, 218] width 106 height 19
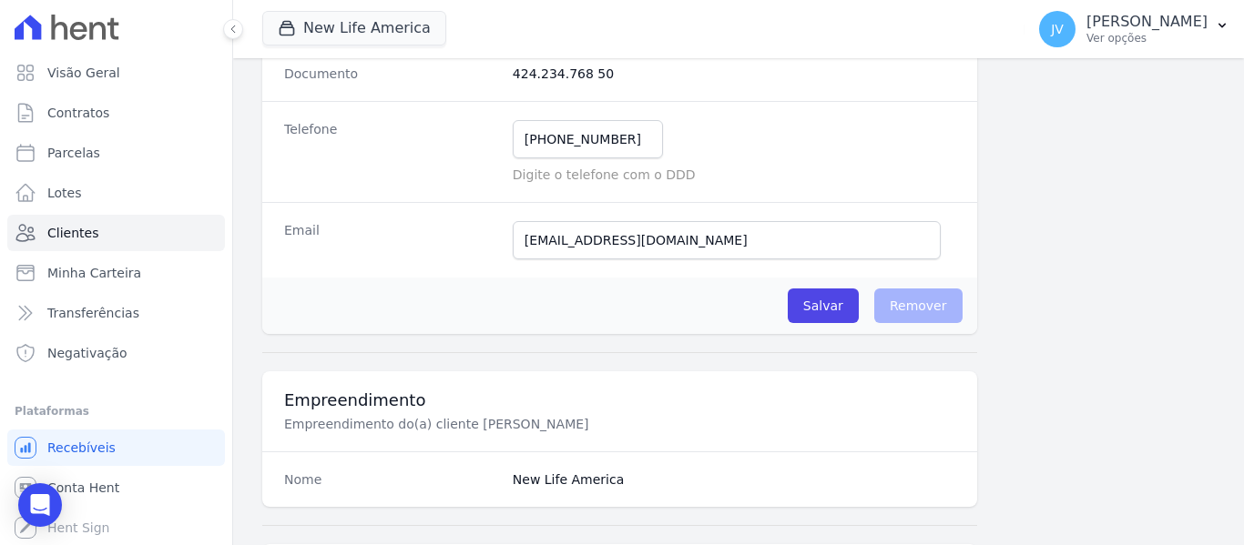
scroll to position [364, 0]
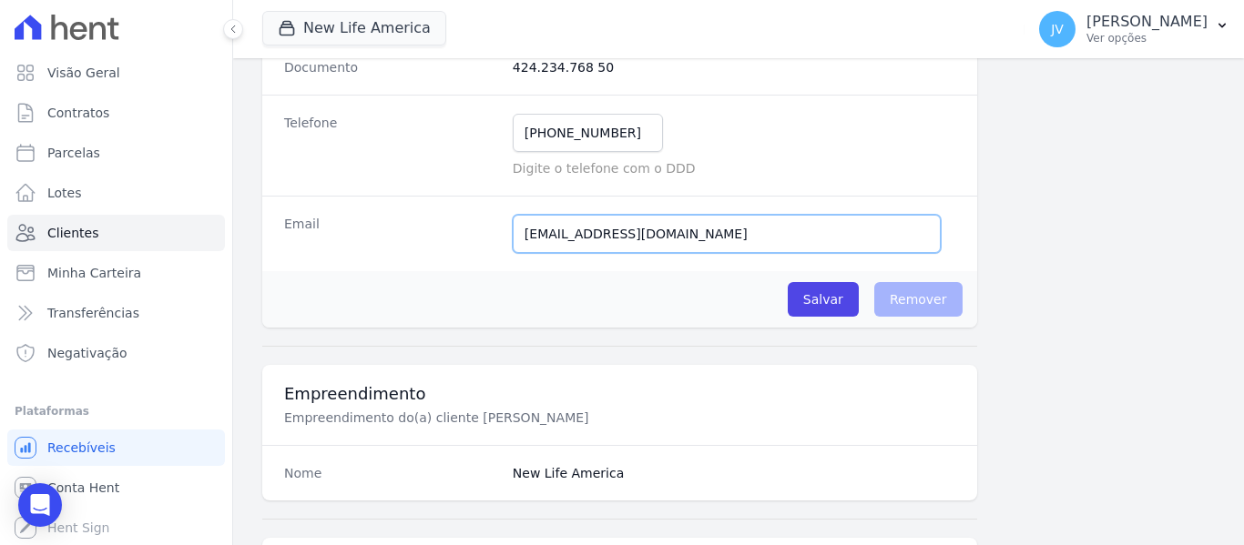
drag, startPoint x: 682, startPoint y: 239, endPoint x: 493, endPoint y: 235, distance: 189.4
click at [493, 235] on div "Email [EMAIL_ADDRESS][DOMAIN_NAME] Tivemos um problema ao tentar enviar uma men…" at bounding box center [619, 234] width 715 height 76
paste input ".[EMAIL_ADDRESS]"
type input "[EMAIL_ADDRESS][DOMAIN_NAME]"
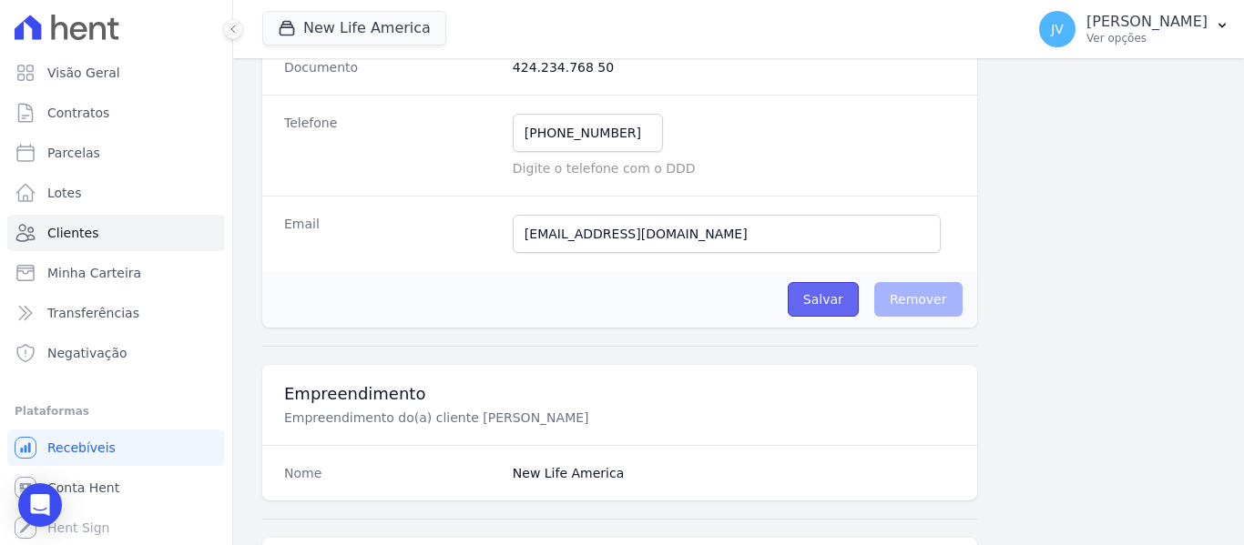
click at [807, 299] on input "Salvar" at bounding box center [823, 299] width 71 height 35
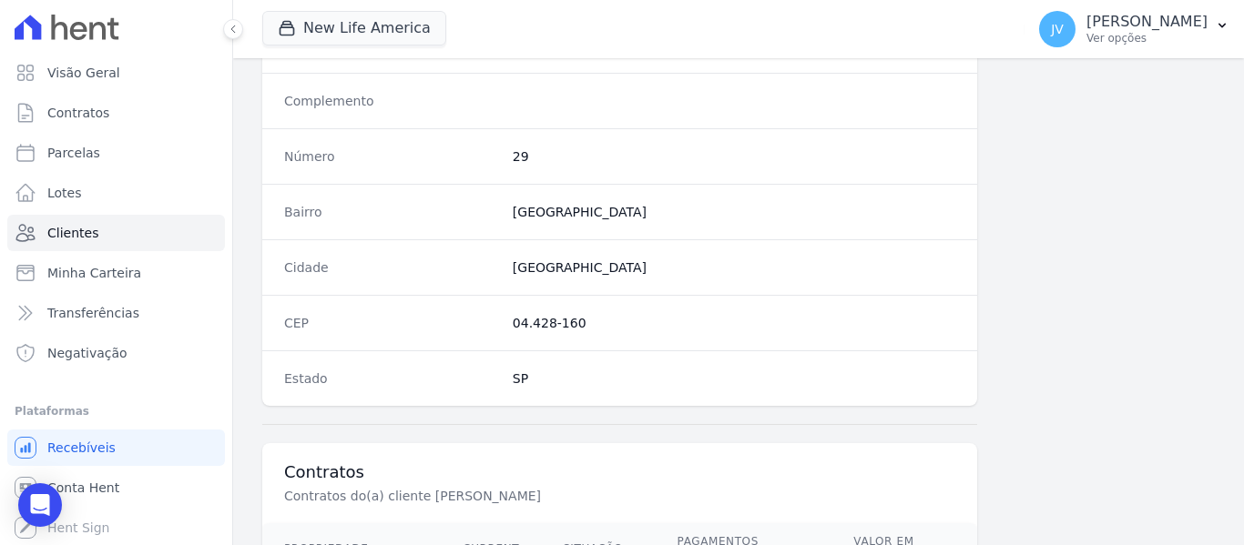
scroll to position [1220, 0]
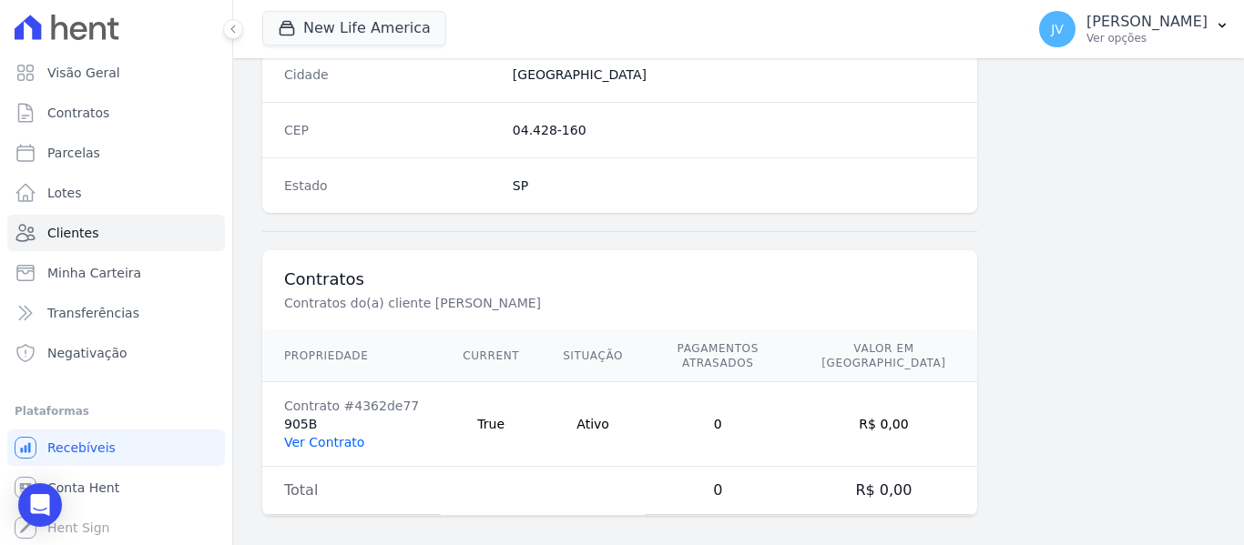
click at [342, 435] on link "Ver Contrato" at bounding box center [324, 442] width 80 height 15
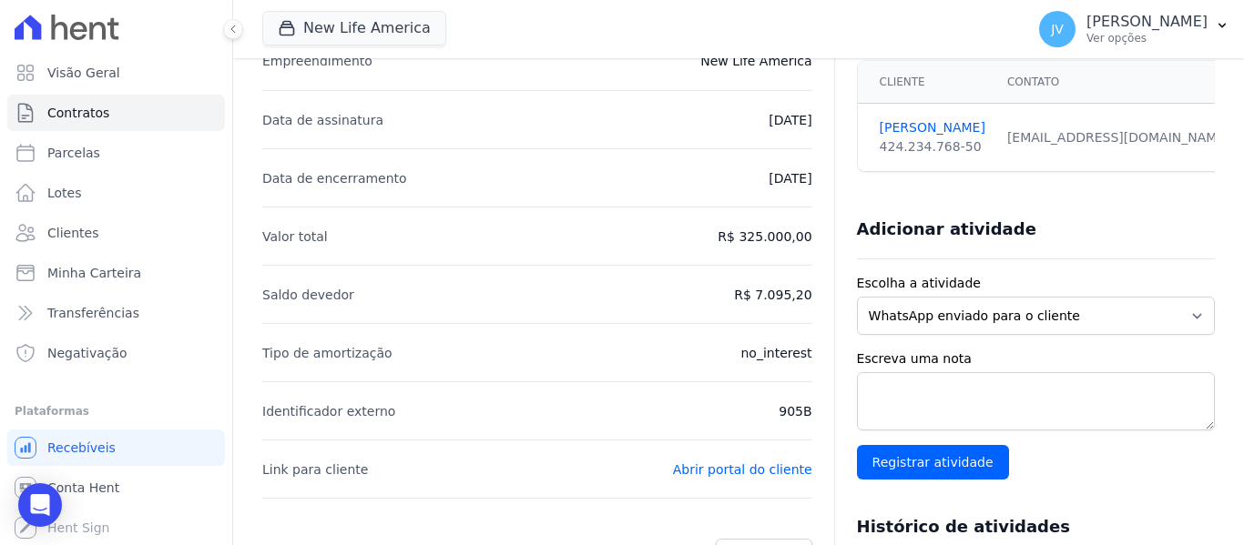
scroll to position [0, 49]
click at [1210, 136] on td "Sim" at bounding box center [1252, 138] width 84 height 68
click at [836, 186] on div "Partes do contrato Trocar titularidade Cliente Contato Segurado [PERSON_NAME] 4…" at bounding box center [1024, 411] width 381 height 902
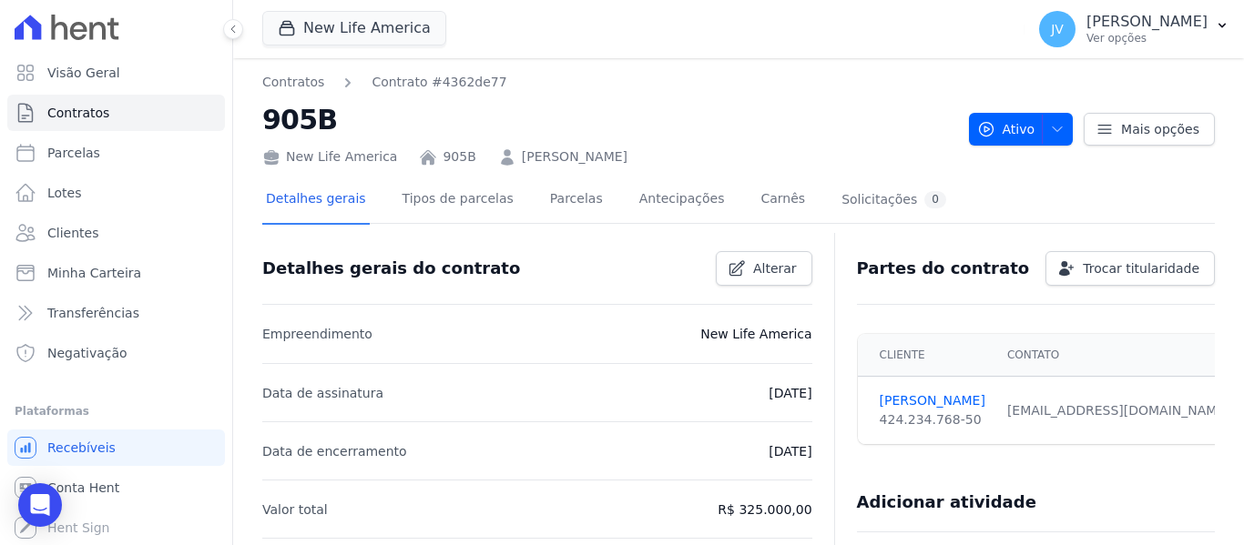
click at [755, 309] on li "Empreendimento New Life America" at bounding box center [537, 334] width 550 height 58
click at [1051, 422] on td "[EMAIL_ADDRESS][DOMAIN_NAME] Email e telefone não confirmados." at bounding box center [1127, 411] width 263 height 68
click at [1129, 122] on span "Mais opções" at bounding box center [1160, 129] width 78 height 18
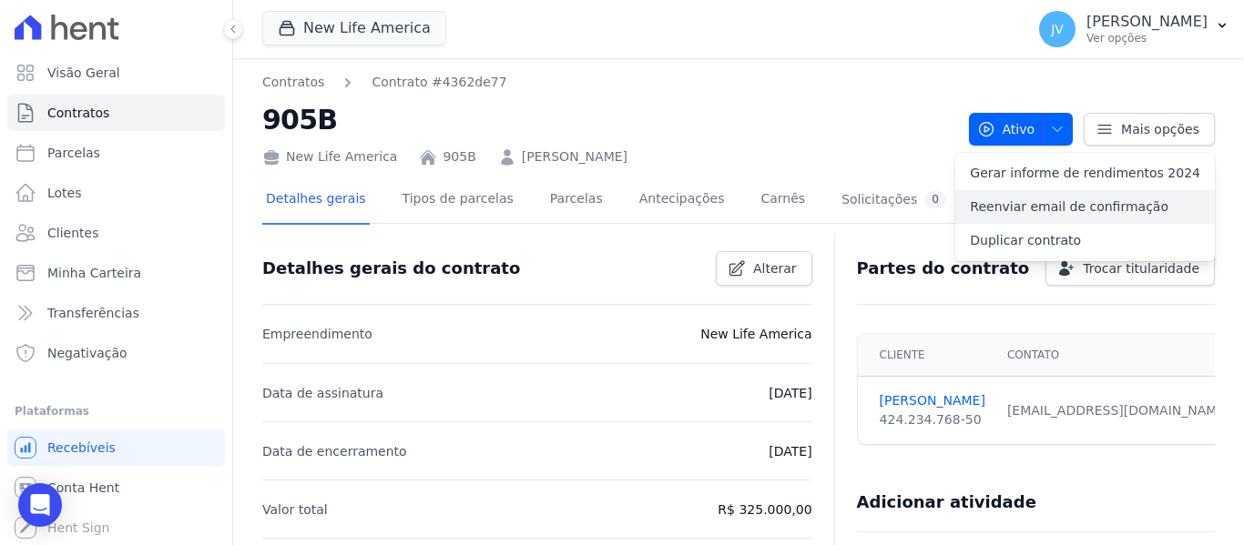
click at [1113, 206] on link "Reenviar email de confirmação" at bounding box center [1085, 207] width 260 height 34
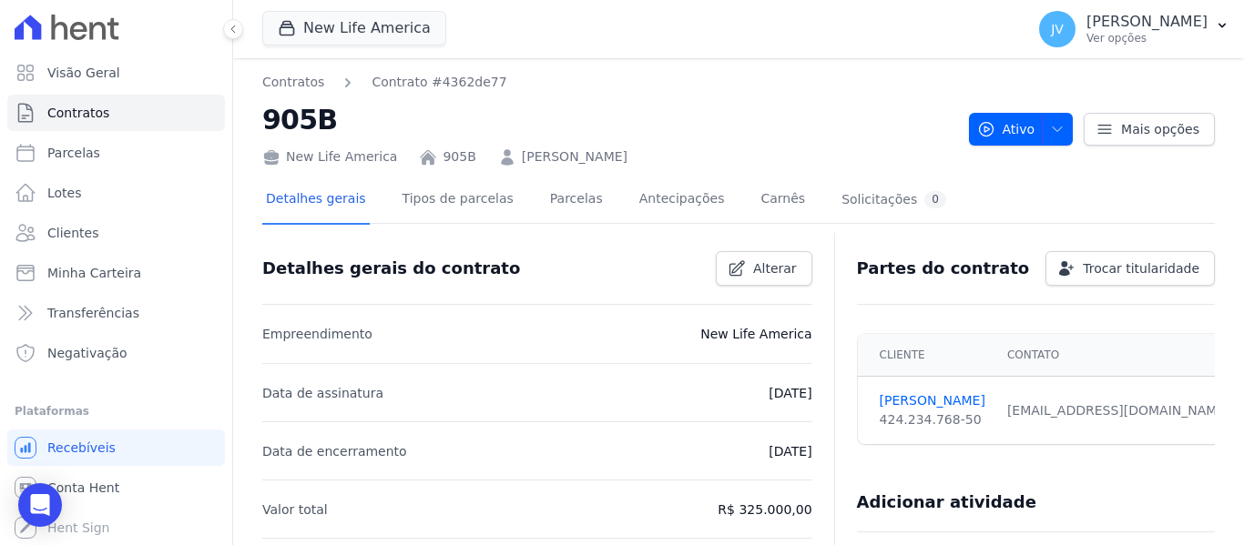
click at [596, 152] on link "[PERSON_NAME]" at bounding box center [575, 157] width 106 height 19
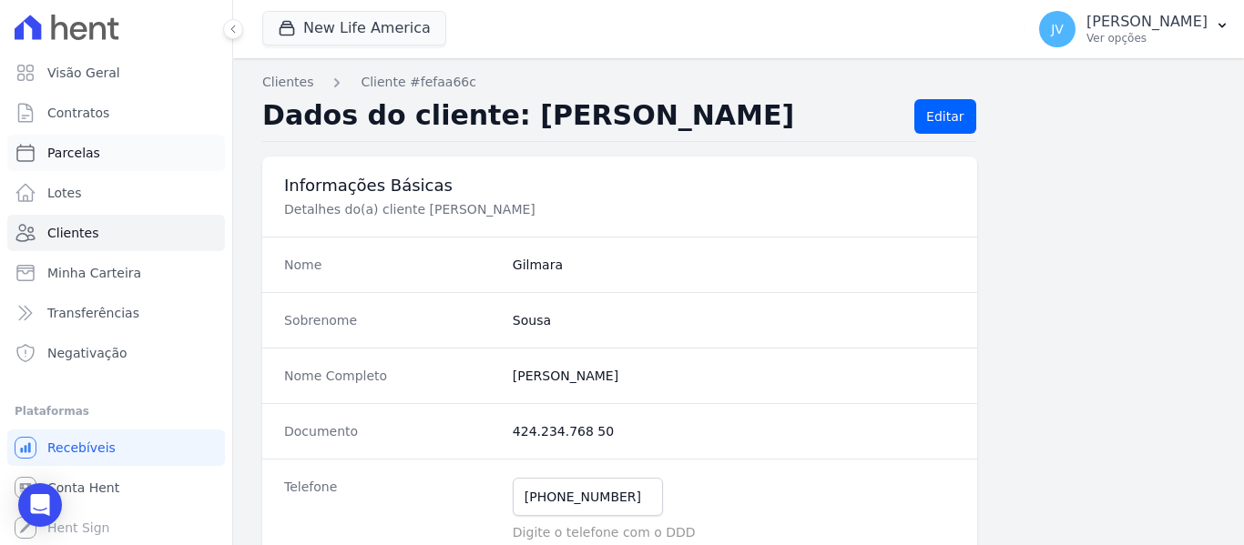
click at [83, 160] on span "Parcelas" at bounding box center [73, 153] width 53 height 18
select select
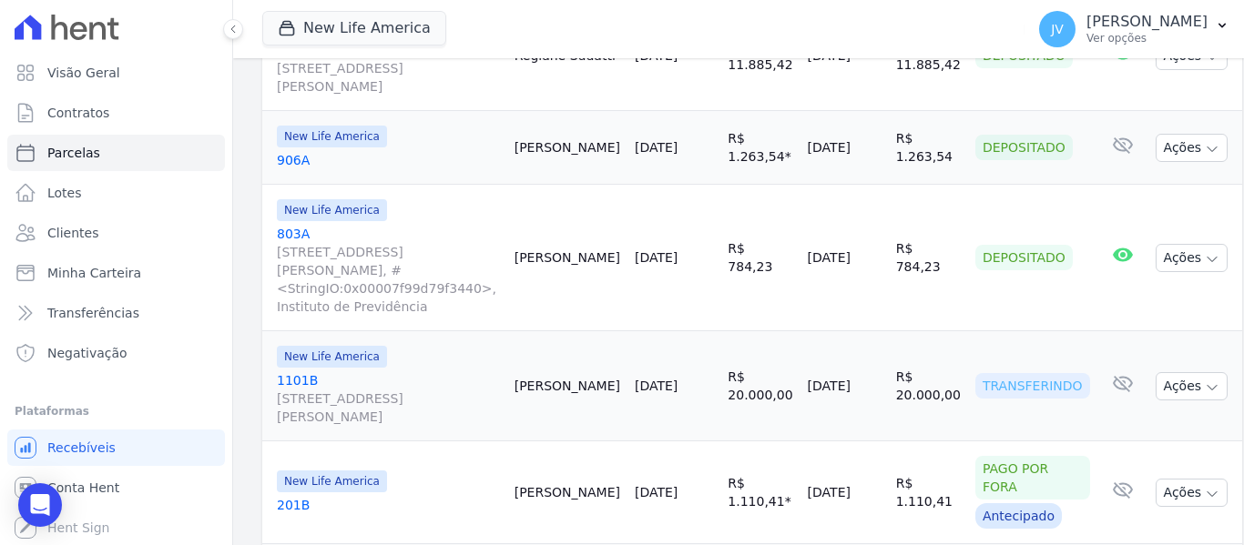
scroll to position [2626, 0]
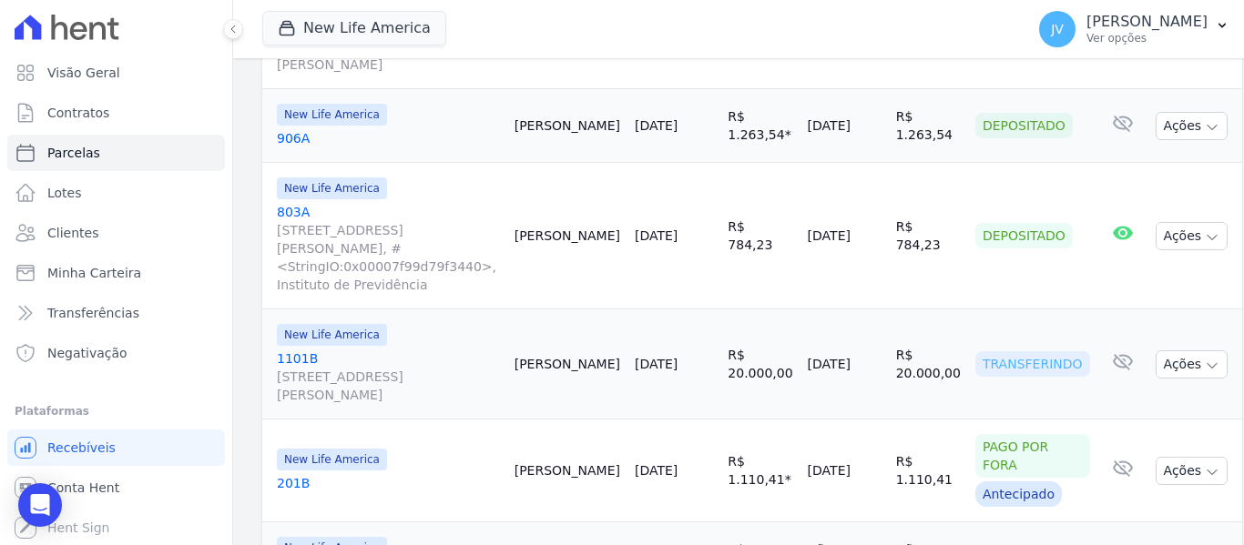
select select
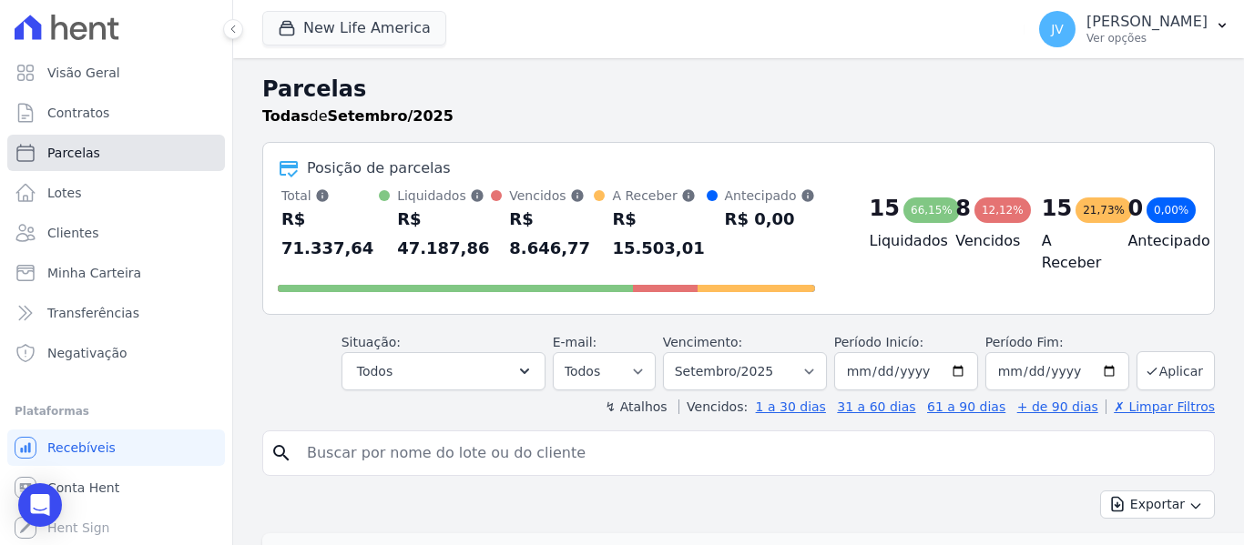
click at [76, 149] on span "Parcelas" at bounding box center [73, 153] width 53 height 18
select select
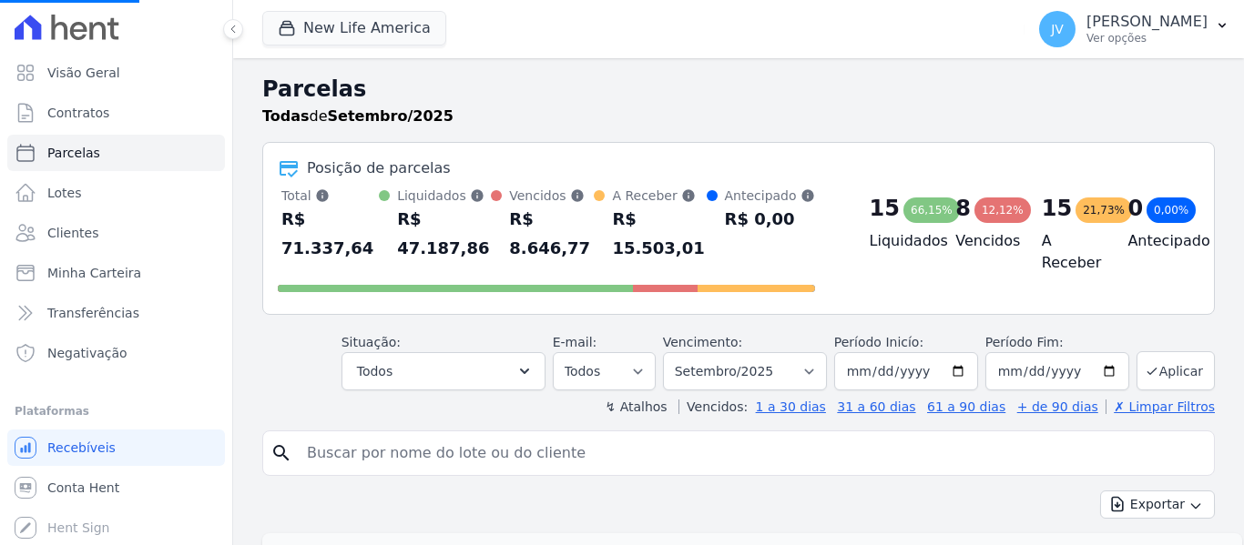
select select
click at [112, 270] on span "Minha Carteira" at bounding box center [94, 273] width 94 height 18
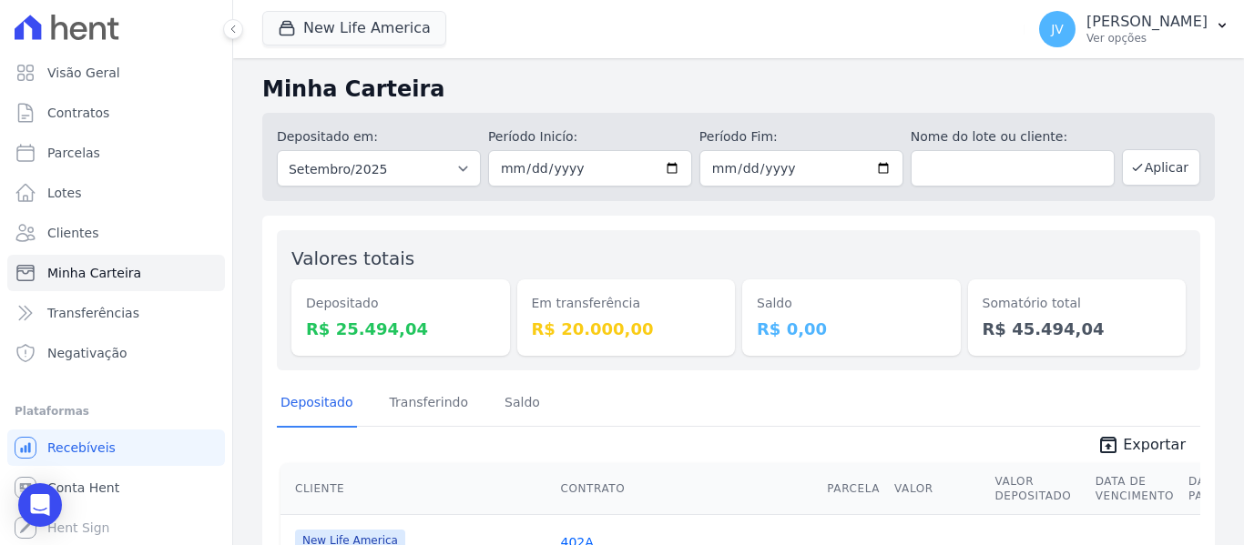
click at [656, 304] on dt "Em transferência" at bounding box center [626, 303] width 189 height 19
click at [322, 35] on button "New Life America" at bounding box center [354, 28] width 184 height 35
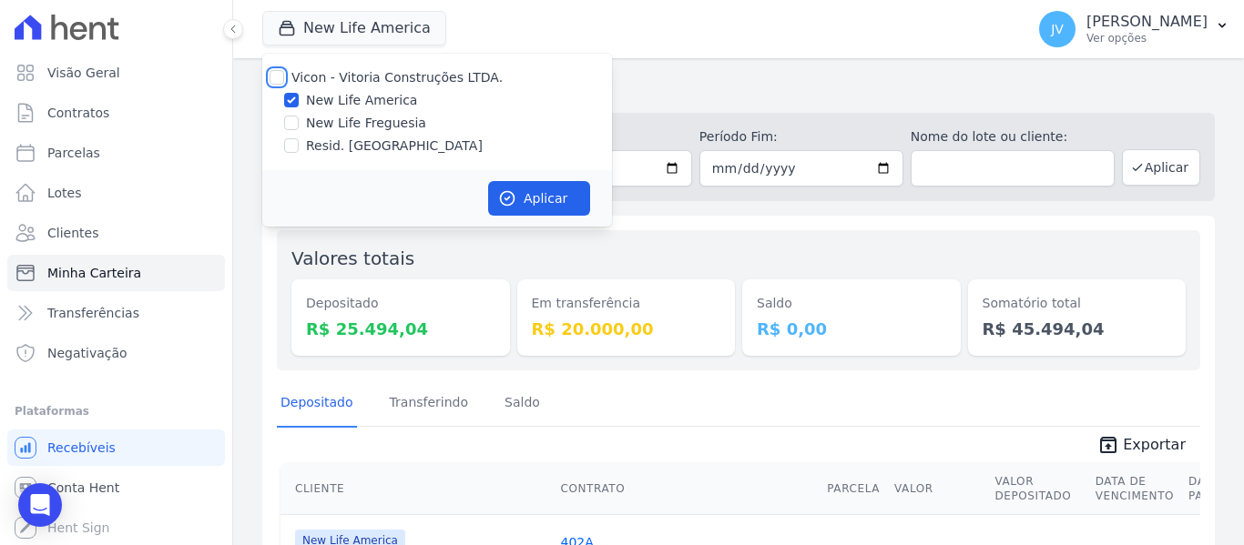
click at [281, 77] on input "Vicon - Vitoria Construções LTDA." at bounding box center [277, 77] width 15 height 15
checkbox input "true"
click at [547, 203] on button "Aplicar" at bounding box center [539, 198] width 102 height 35
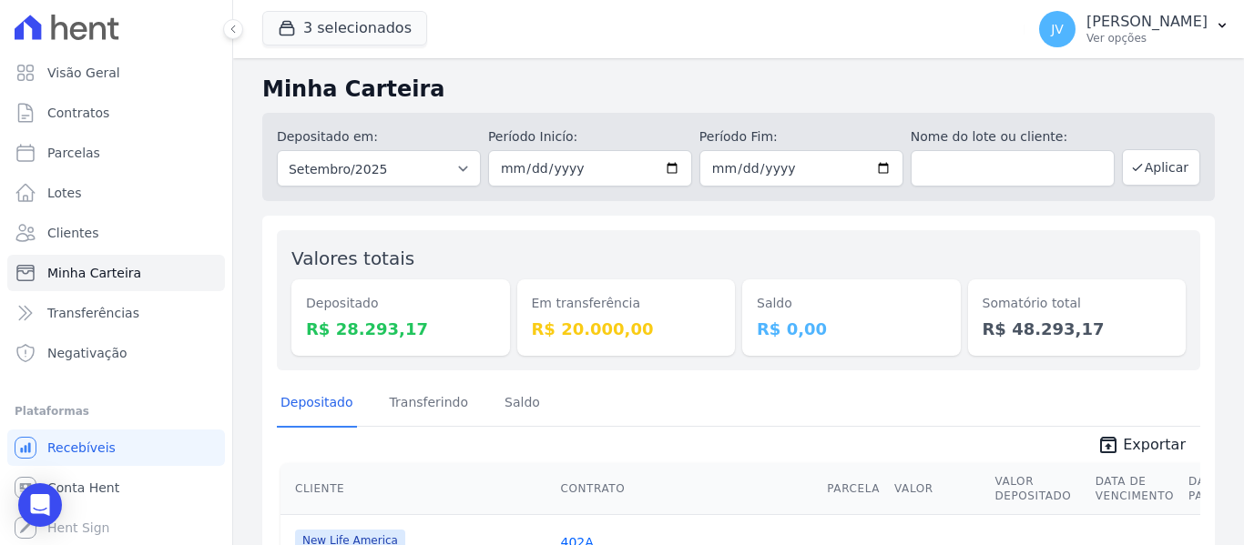
click at [677, 43] on div "3 selecionados Vicon - Vitoria Construções LTDA. New Life America New Life Freg…" at bounding box center [639, 29] width 755 height 60
